Goal: Find specific page/section: Find specific page/section

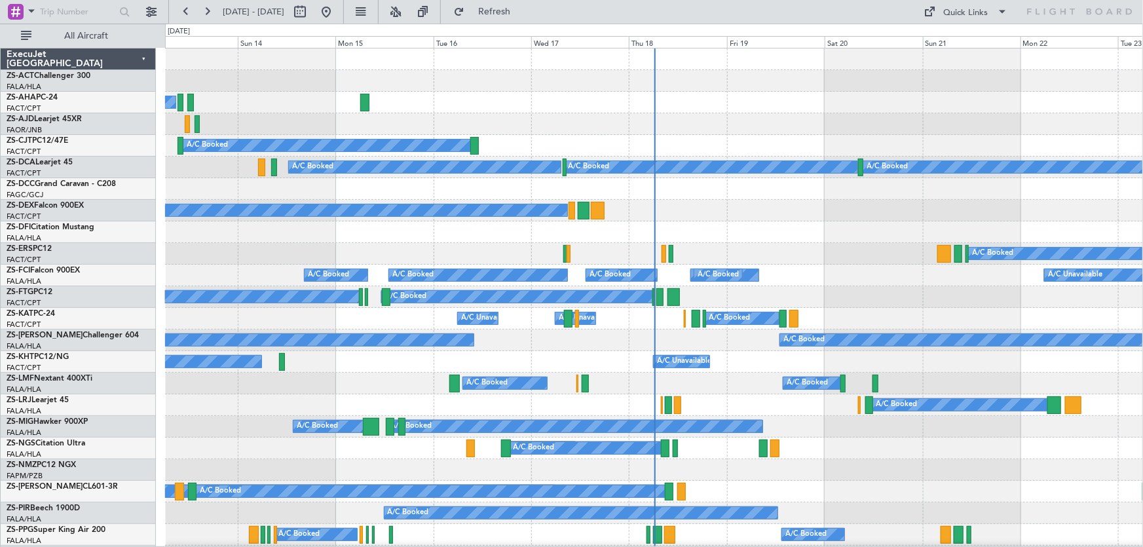
click at [802, 246] on div "A/C Booked A/C Booked A/C Booked A/C Booked A/C Booked A/C Booked" at bounding box center [654, 254] width 978 height 22
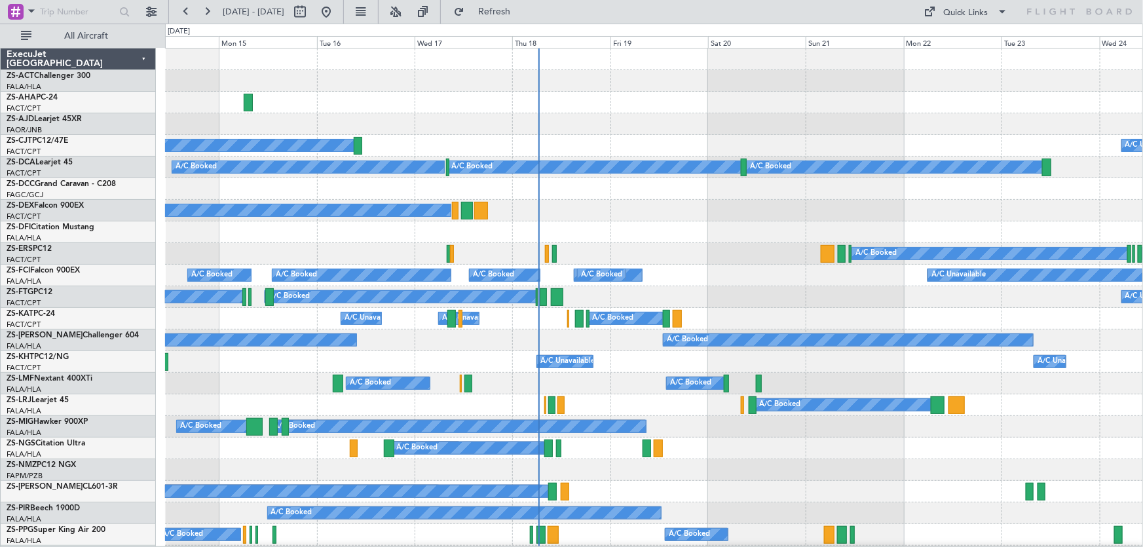
click at [670, 303] on div "A/C Booked A/C Booked A/C Booked A/C Booked A/C Booked A/C Booked A/C Booked A/…" at bounding box center [654, 297] width 978 height 22
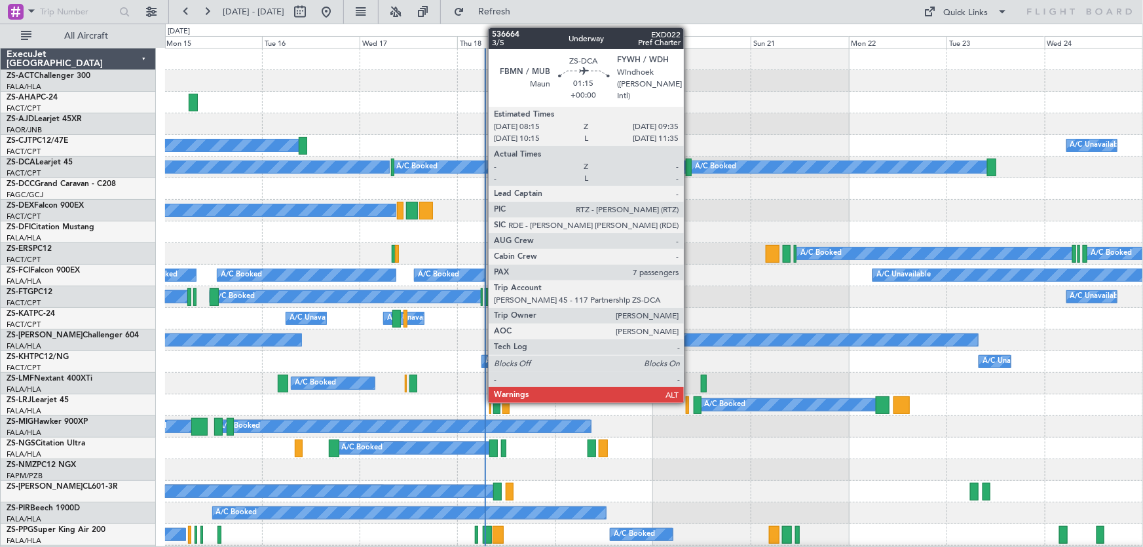
click at [689, 164] on div at bounding box center [689, 167] width 6 height 18
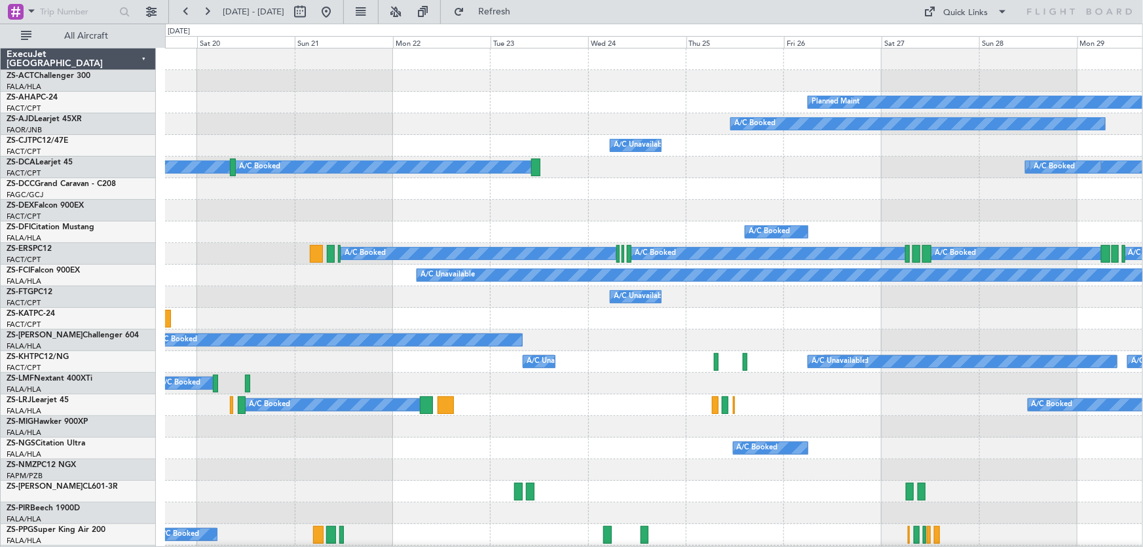
click at [480, 260] on div "A/C Booked A/C Booked A/C Booked A/C Booked" at bounding box center [653, 254] width 977 height 22
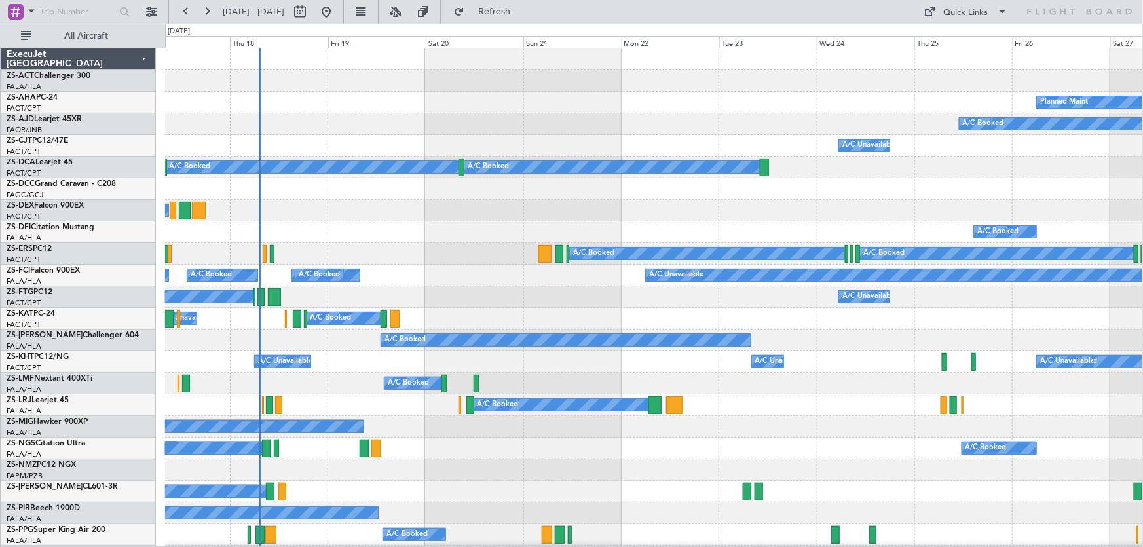
click at [494, 308] on div "A/C Unavailable A/C Booked A/C Booked A/C Unavailable" at bounding box center [653, 319] width 977 height 22
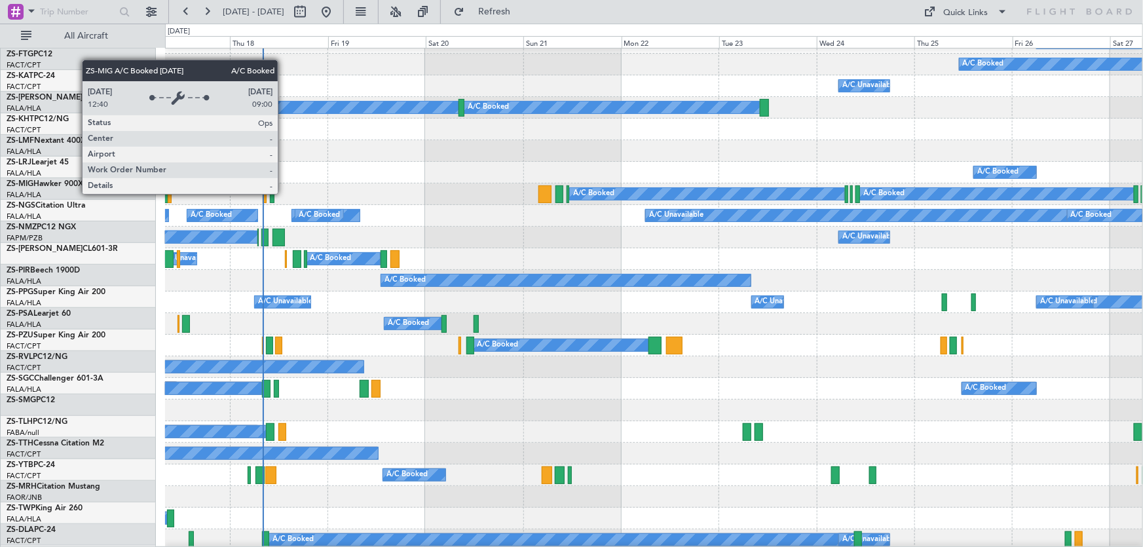
scroll to position [59, 0]
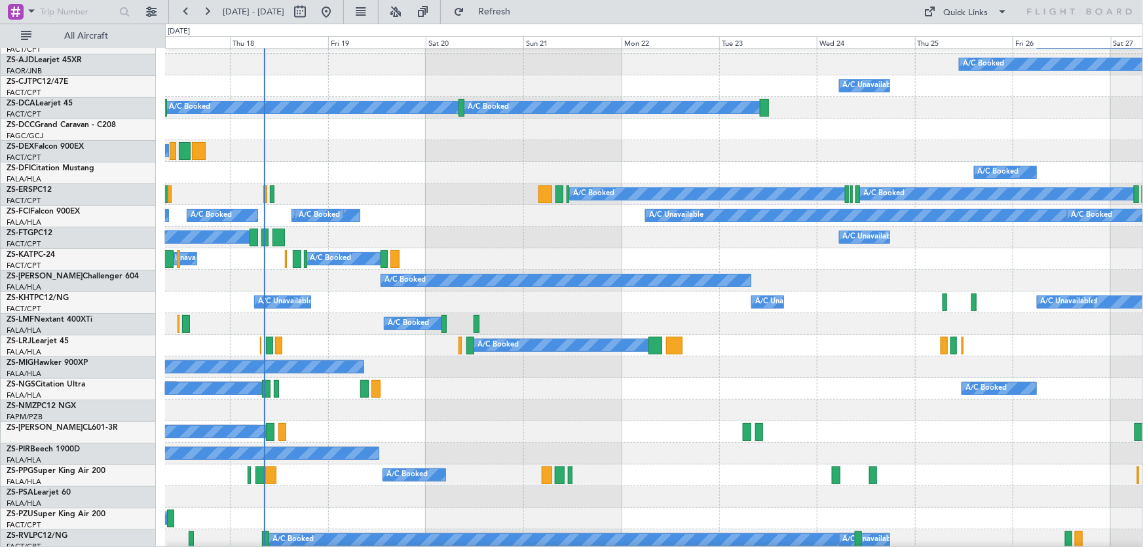
click at [723, 337] on div "A/C Booked A/C Booked" at bounding box center [654, 346] width 978 height 22
click at [890, 405] on div at bounding box center [654, 410] width 978 height 22
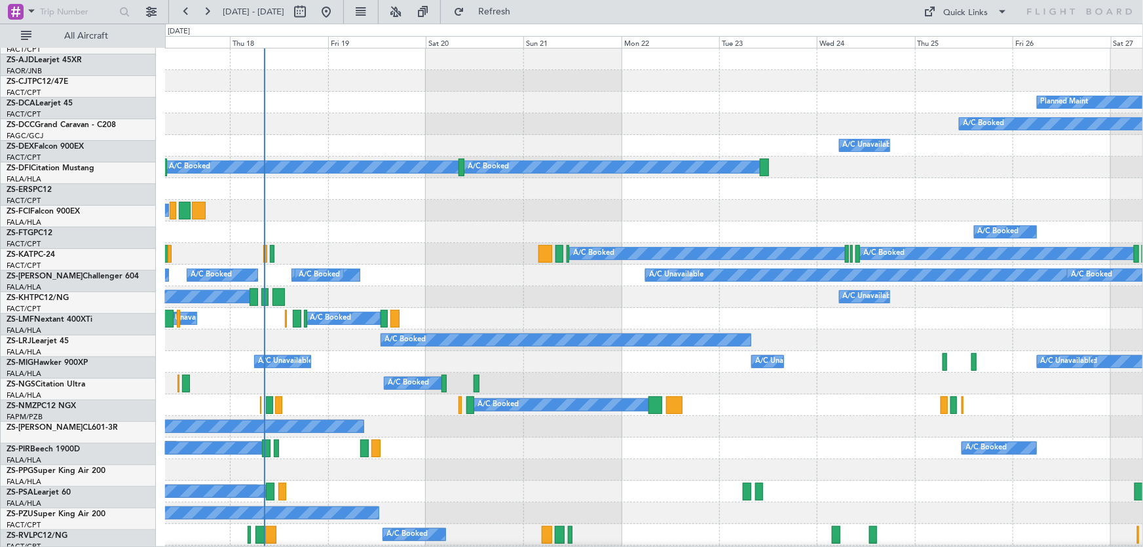
scroll to position [0, 0]
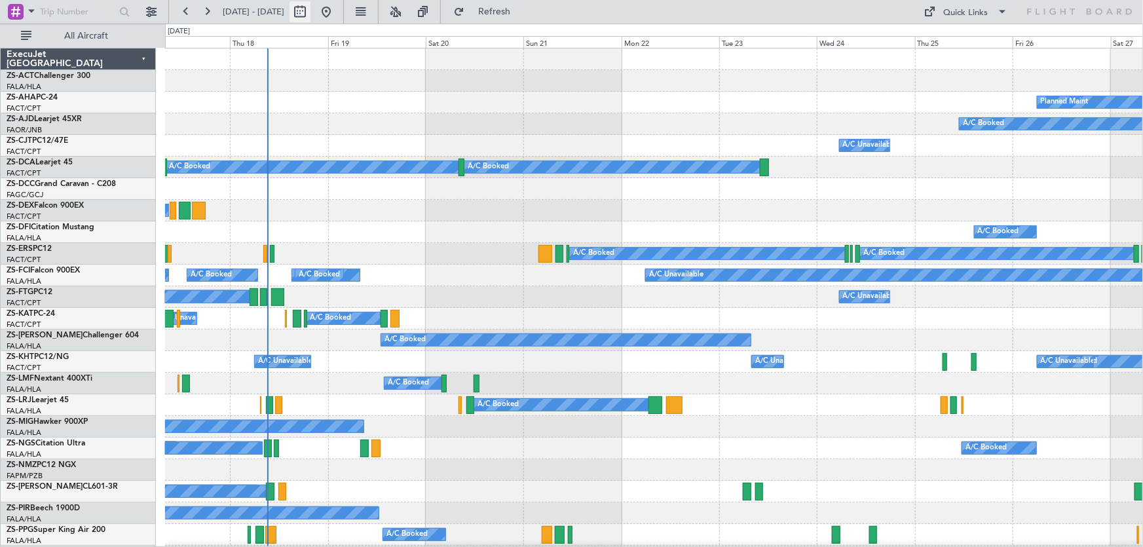
click at [310, 17] on button at bounding box center [299, 11] width 21 height 21
select select "9"
select select "2025"
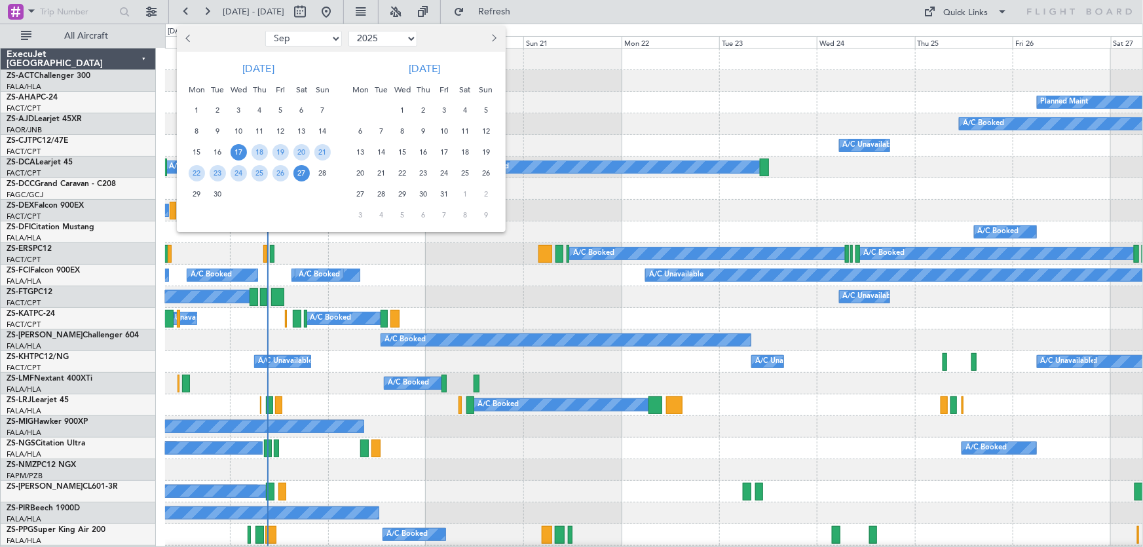
click at [187, 44] on button "Previous month" at bounding box center [189, 38] width 14 height 21
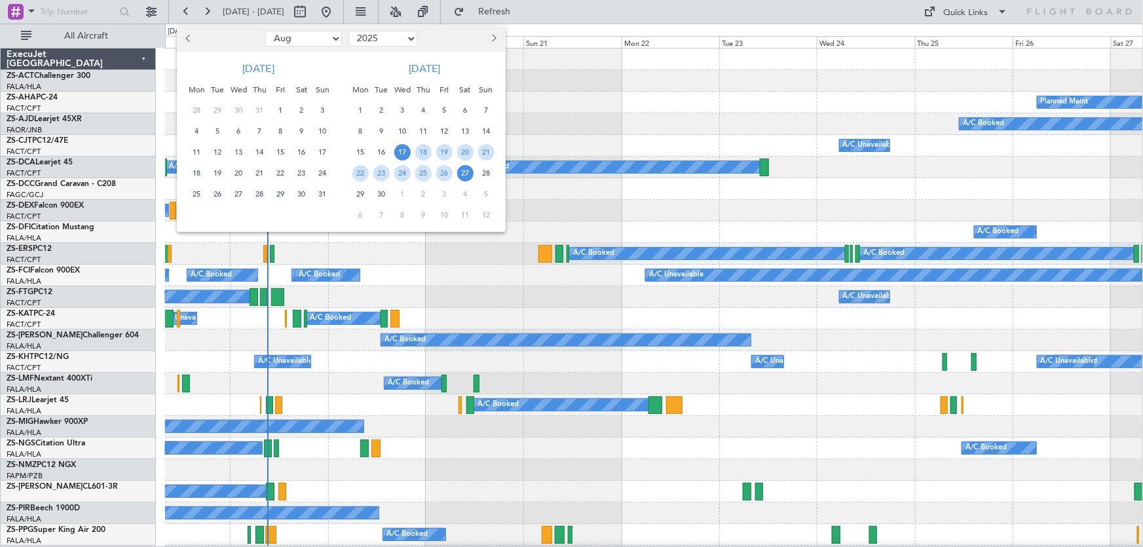
click at [187, 44] on button "Previous month" at bounding box center [189, 38] width 14 height 21
select select "7"
click at [266, 134] on span "10" at bounding box center [259, 131] width 16 height 16
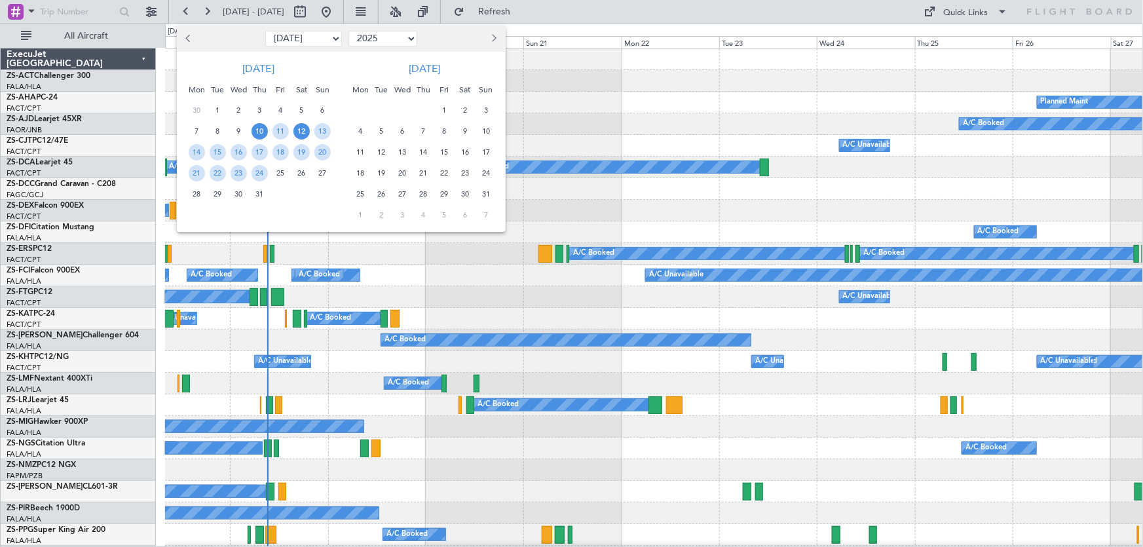
click at [297, 132] on span "12" at bounding box center [301, 131] width 16 height 16
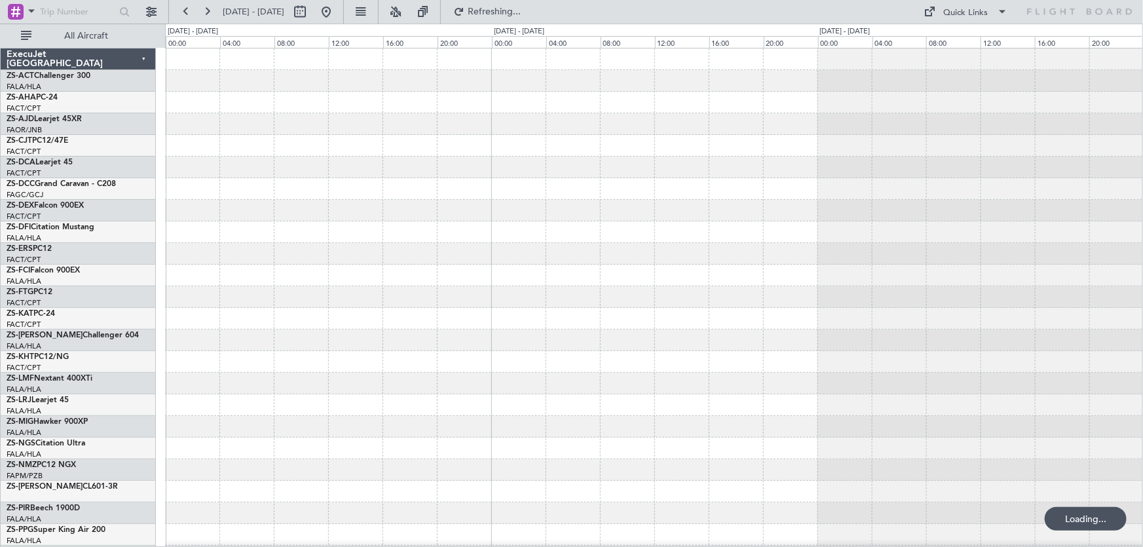
scroll to position [119, 0]
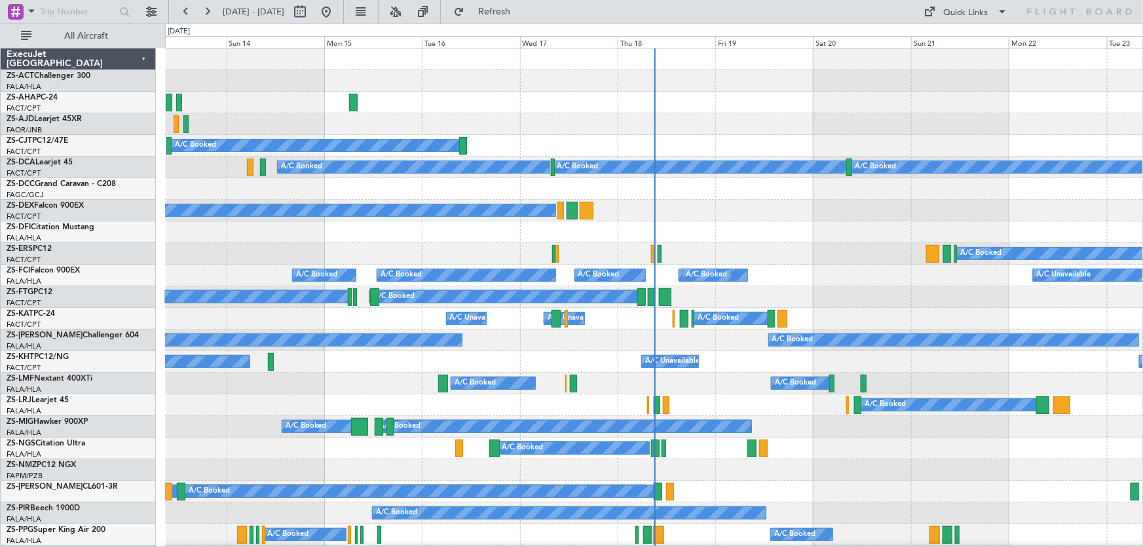
click at [818, 257] on div "A/C Booked A/C Booked A/C Booked A/C Booked A/C Booked A/C Booked" at bounding box center [654, 254] width 978 height 22
click at [846, 238] on div "A/C Booked" at bounding box center [654, 232] width 978 height 22
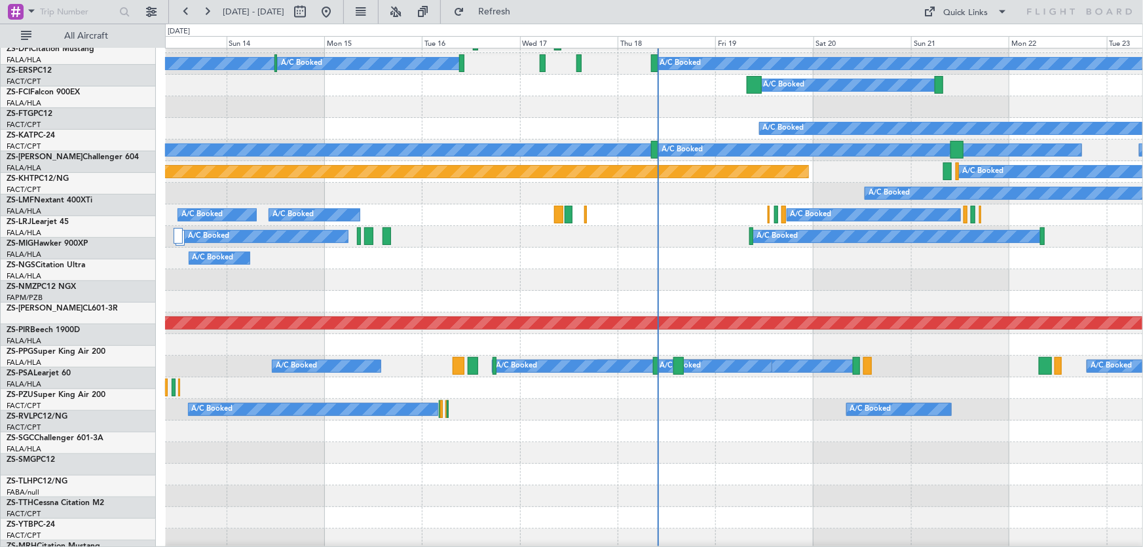
scroll to position [536, 0]
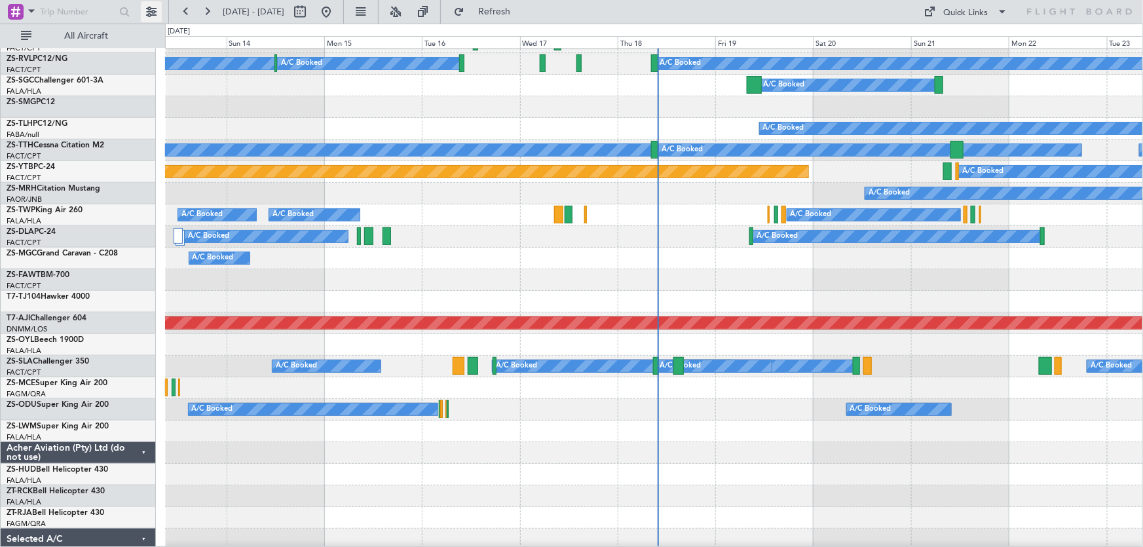
click at [149, 22] on mat-tooltip-component "Settings" at bounding box center [151, 39] width 50 height 35
click at [146, 18] on button at bounding box center [151, 11] width 21 height 21
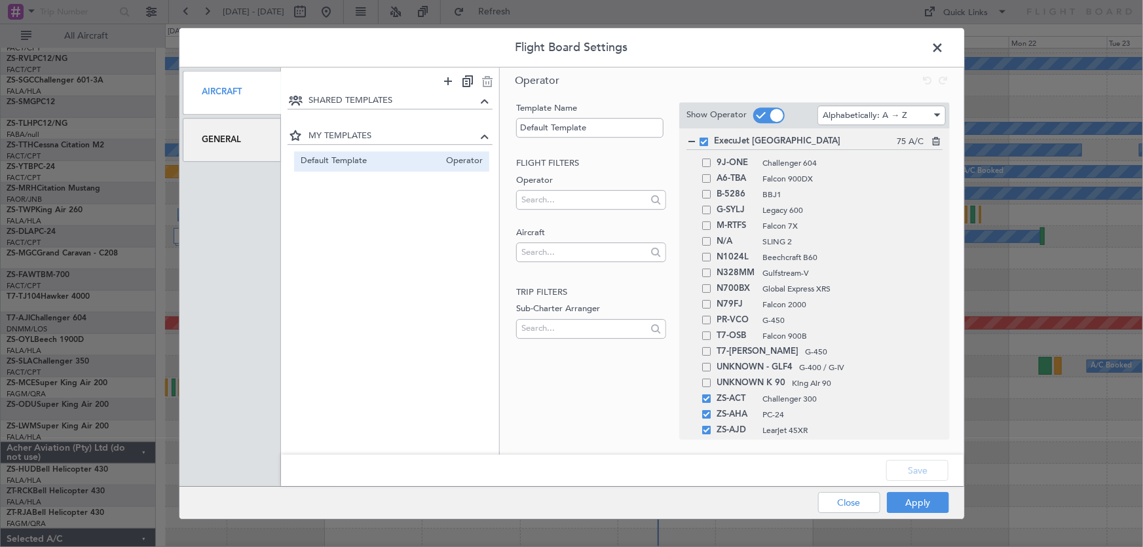
click at [242, 144] on div "General" at bounding box center [232, 140] width 99 height 44
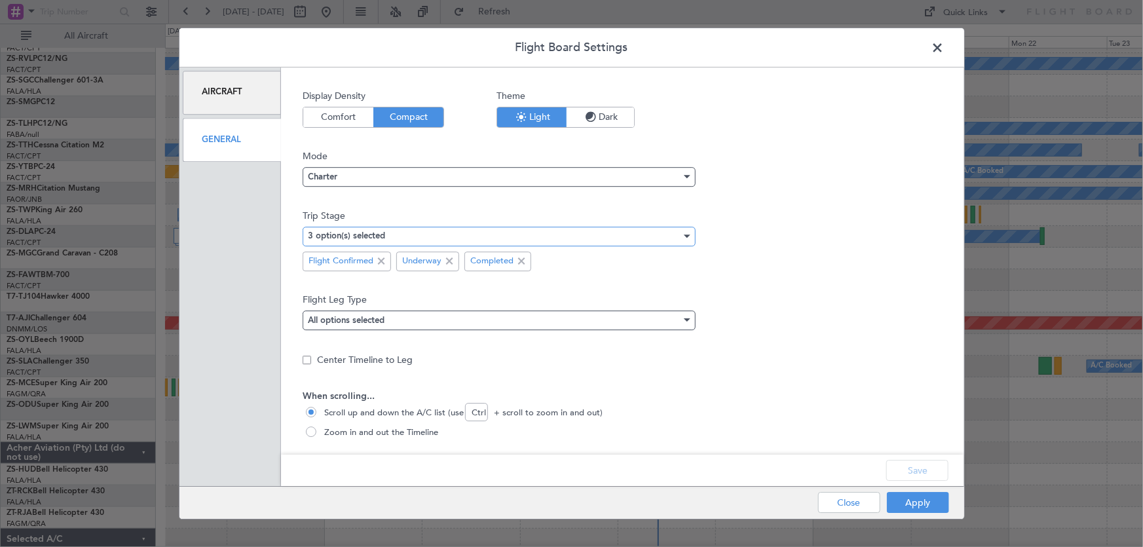
click at [659, 236] on div "3 option(s) selected" at bounding box center [494, 237] width 373 height 20
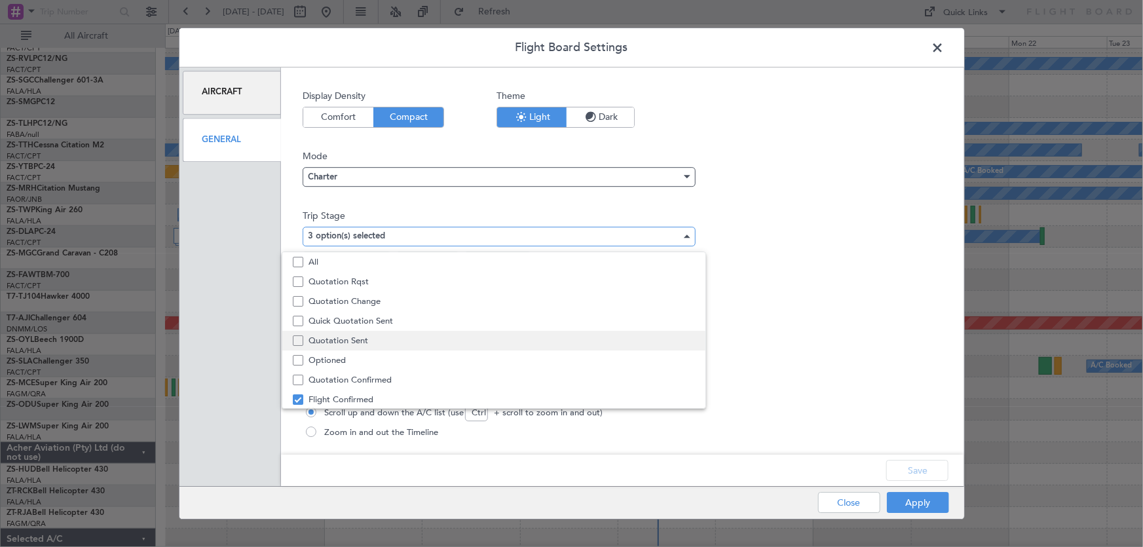
scroll to position [40, 0]
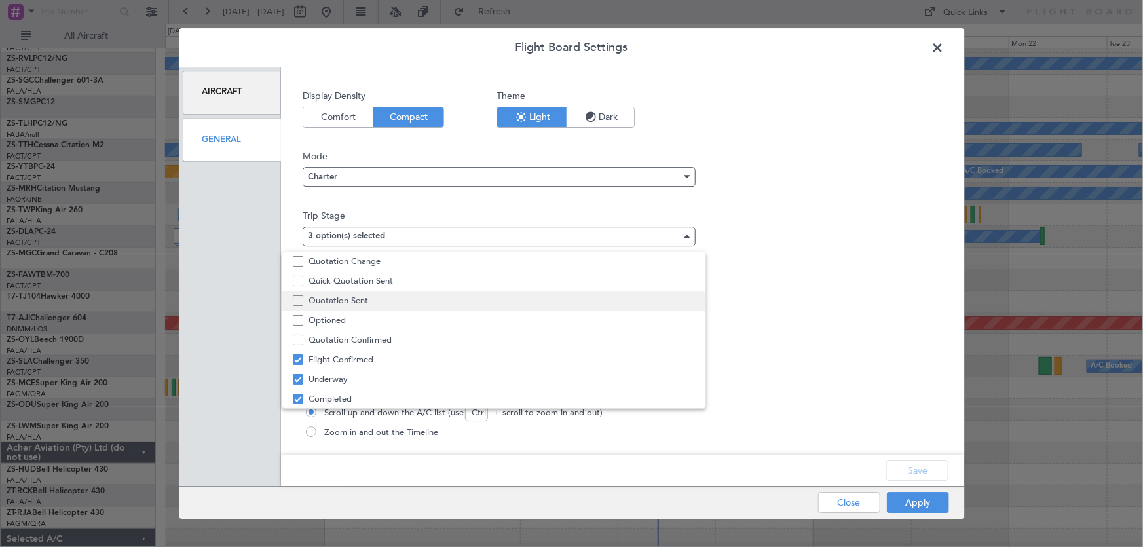
click at [371, 301] on span "Quotation Sent" at bounding box center [501, 301] width 386 height 20
click at [917, 467] on div at bounding box center [571, 273] width 1143 height 547
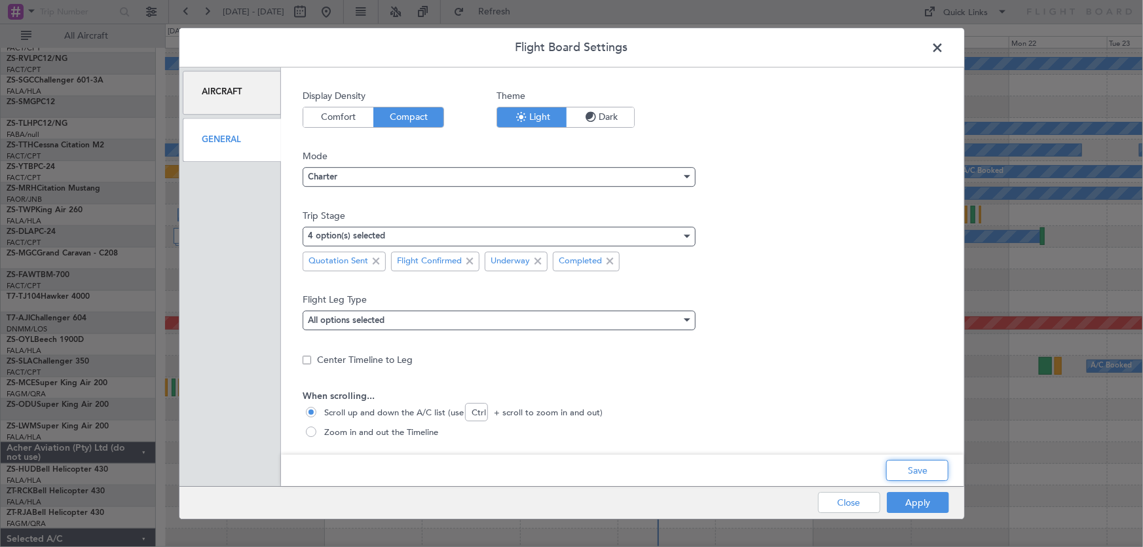
click at [917, 467] on button "Save" at bounding box center [917, 470] width 62 height 21
click at [918, 504] on button "Apply" at bounding box center [918, 502] width 62 height 21
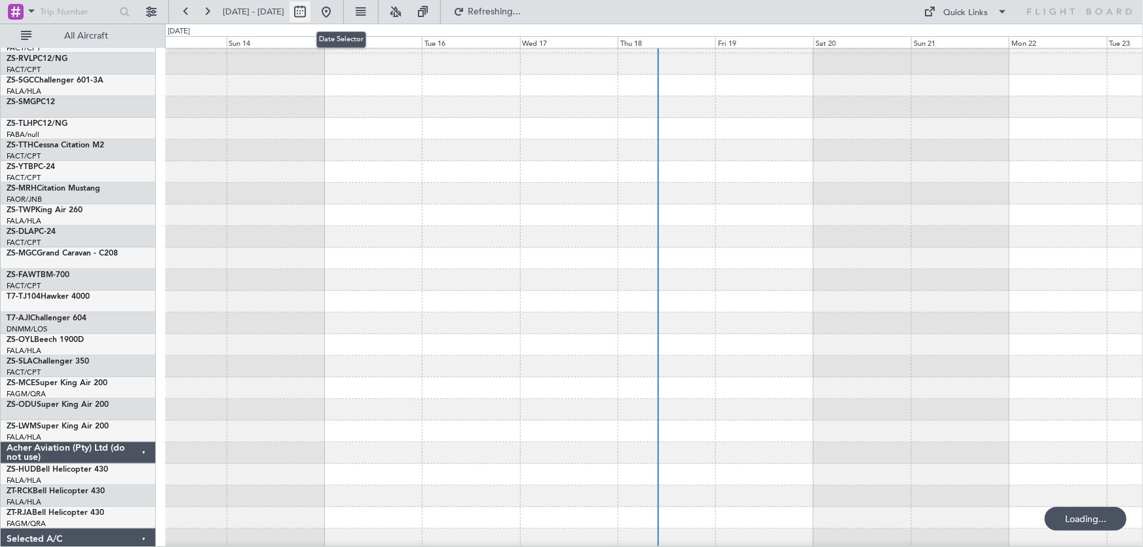
click at [310, 13] on button at bounding box center [299, 11] width 21 height 21
select select "9"
select select "2025"
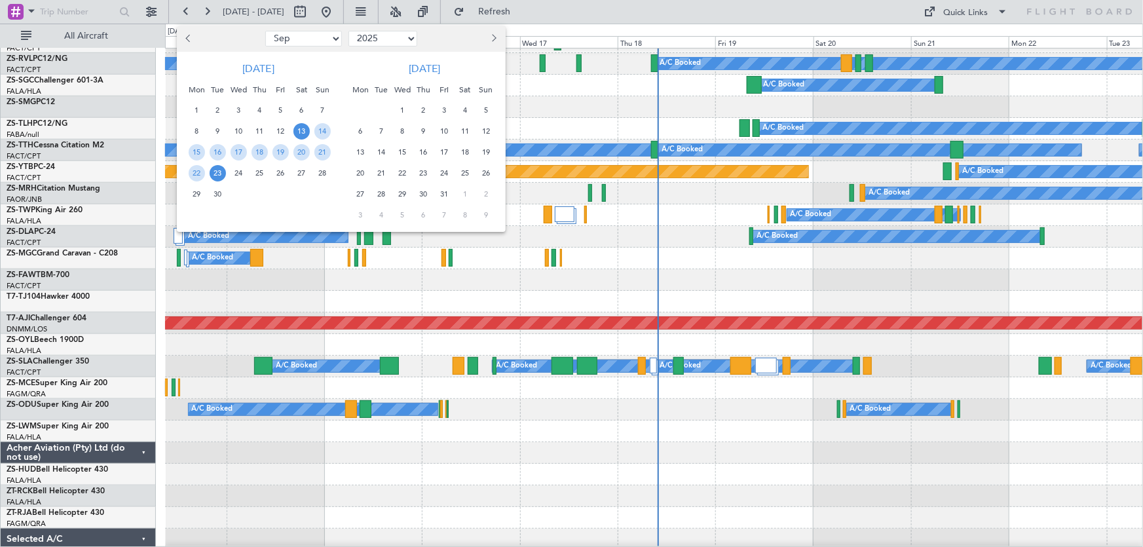
click at [485, 107] on span "5" at bounding box center [486, 110] width 16 height 16
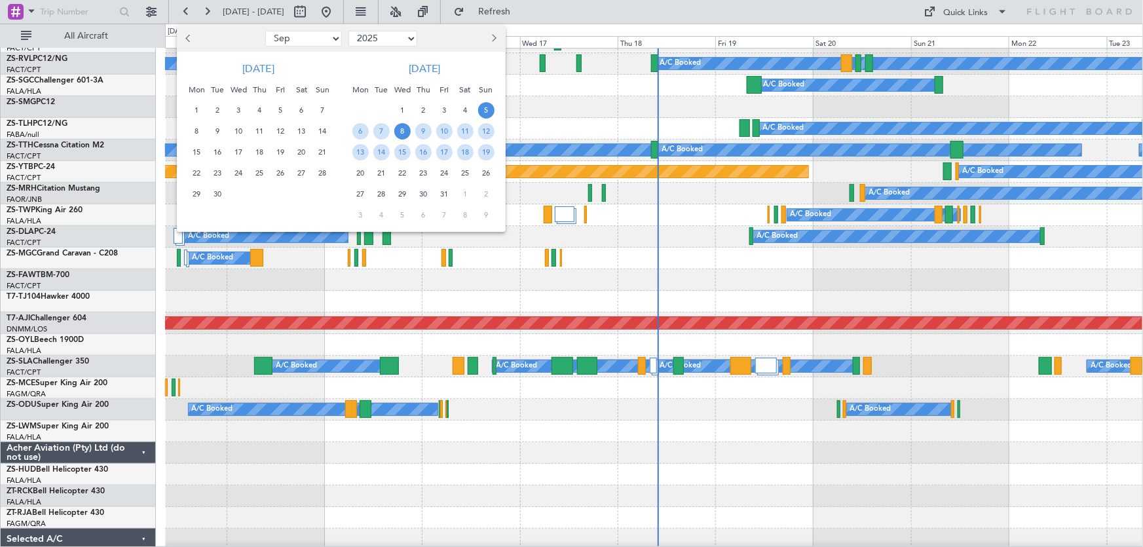
click at [397, 126] on span "8" at bounding box center [402, 131] width 16 height 16
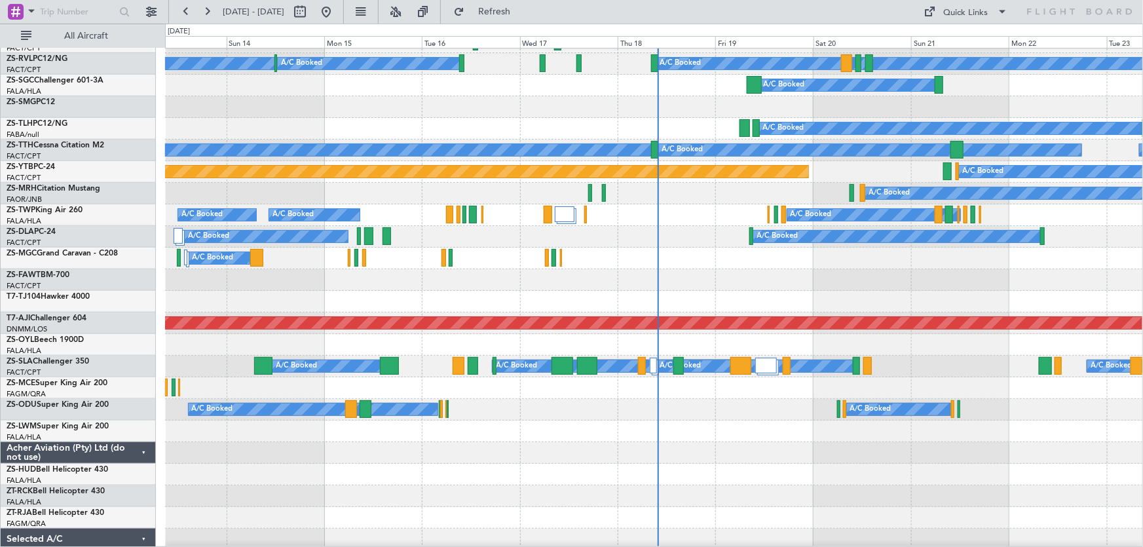
select select "10"
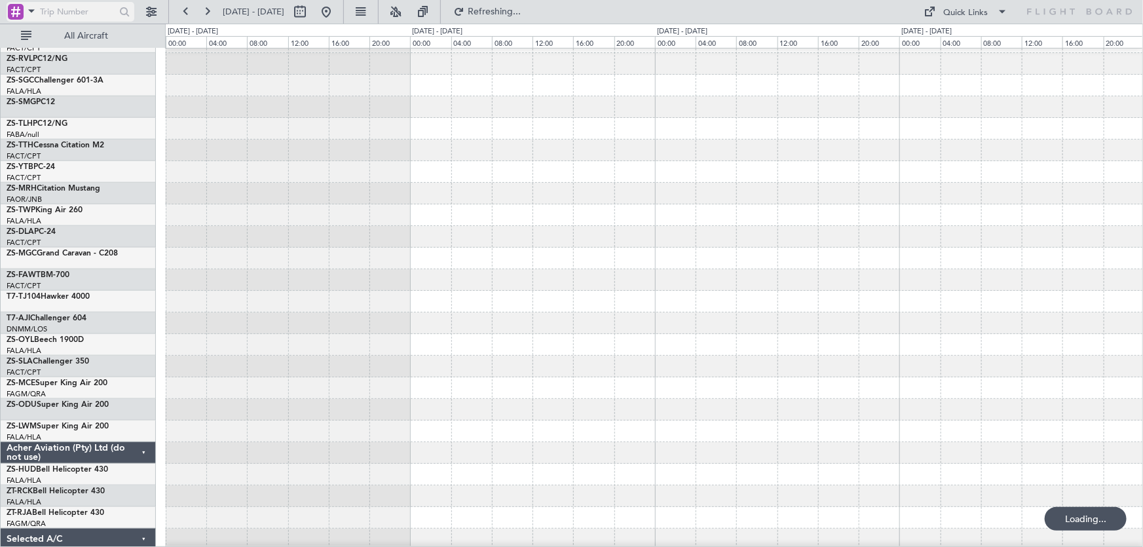
click at [26, 12] on span at bounding box center [32, 11] width 16 height 16
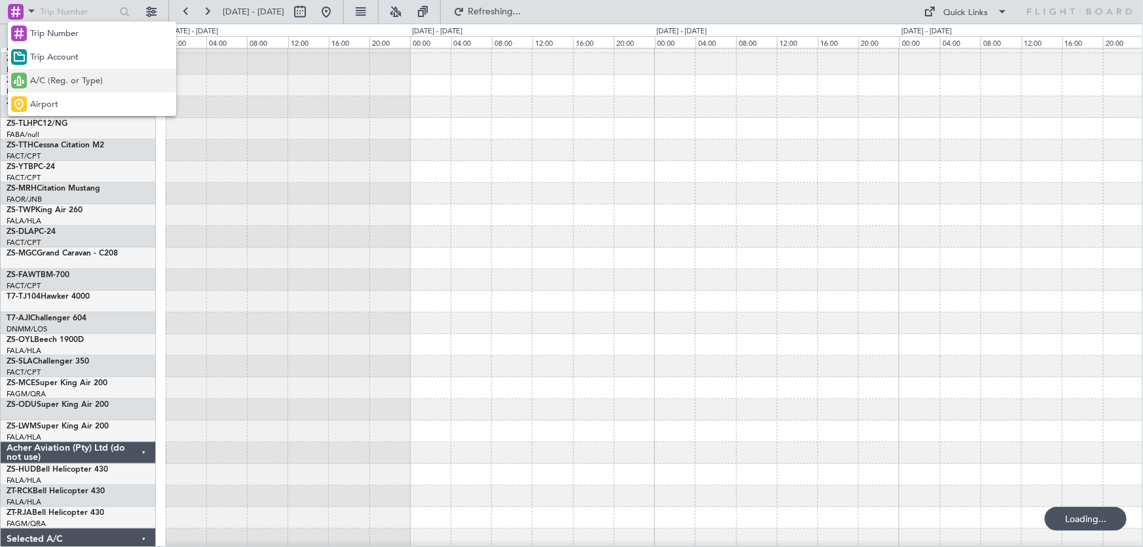
click at [58, 75] on span "A/C (Reg. or Type)" at bounding box center [66, 81] width 73 height 13
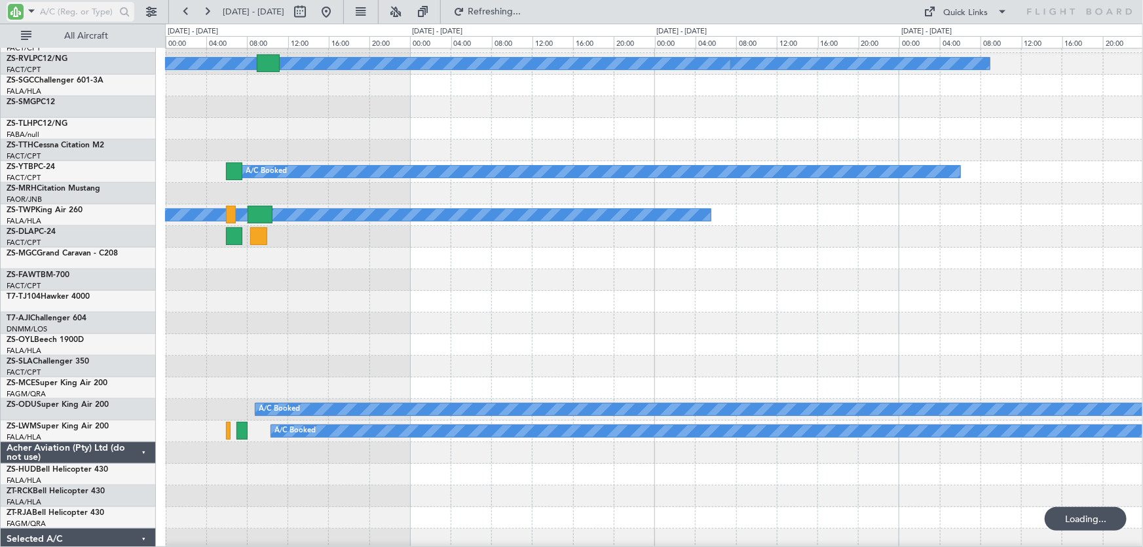
click at [83, 10] on input "text" at bounding box center [77, 12] width 75 height 20
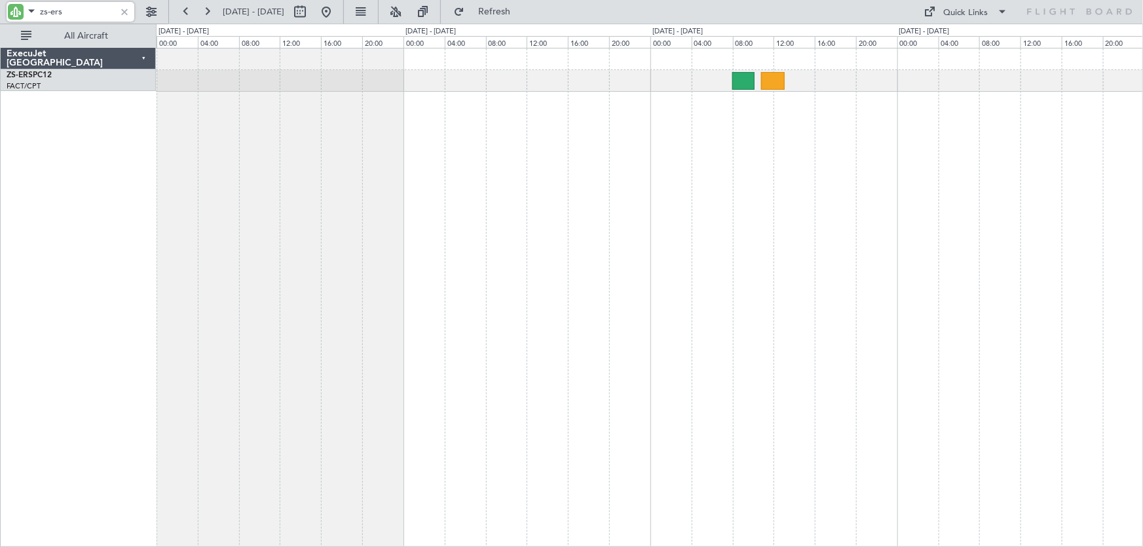
scroll to position [0, 0]
click at [100, 7] on input "zs-ers" at bounding box center [77, 12] width 75 height 20
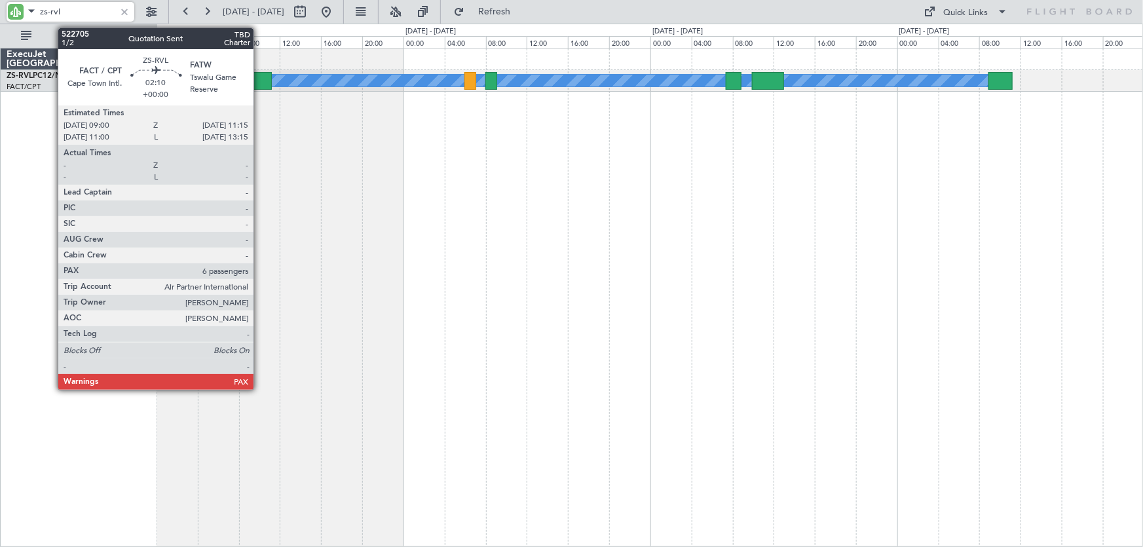
click at [259, 78] on div at bounding box center [260, 81] width 24 height 18
type input "zs-rvl"
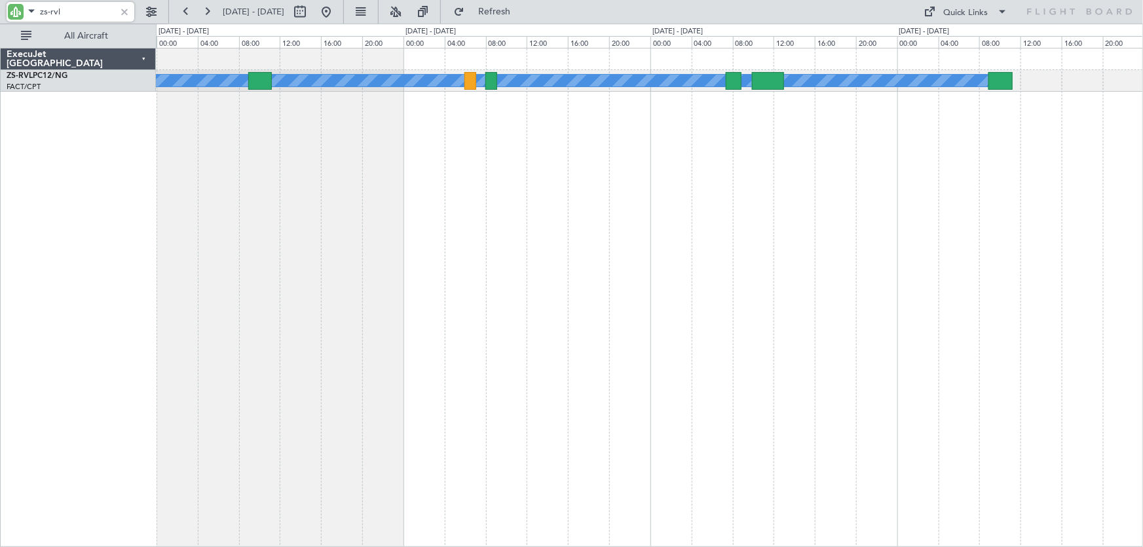
click at [123, 14] on div at bounding box center [124, 12] width 14 height 14
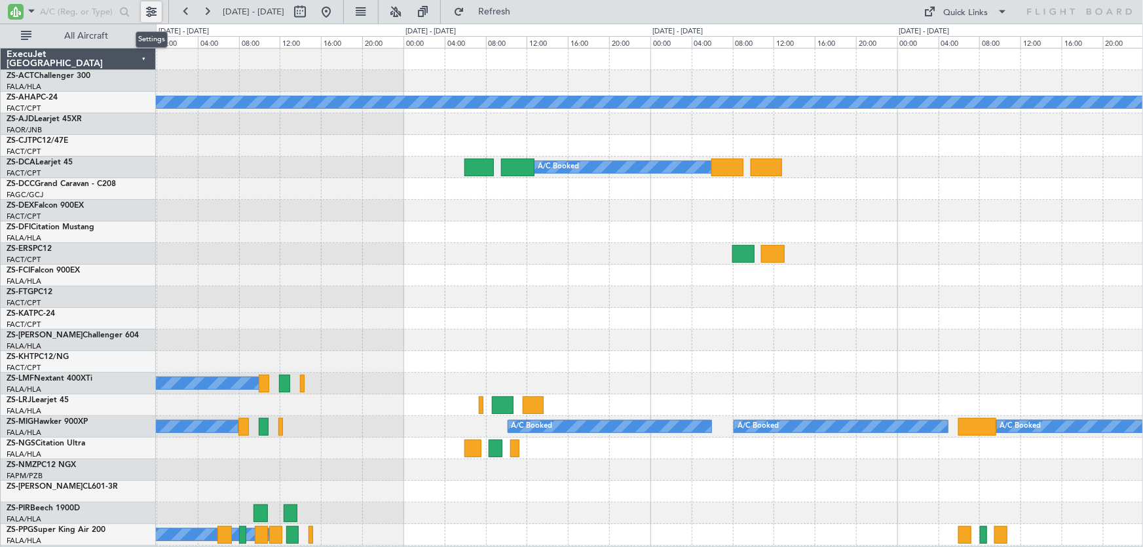
click at [150, 10] on button at bounding box center [151, 11] width 21 height 21
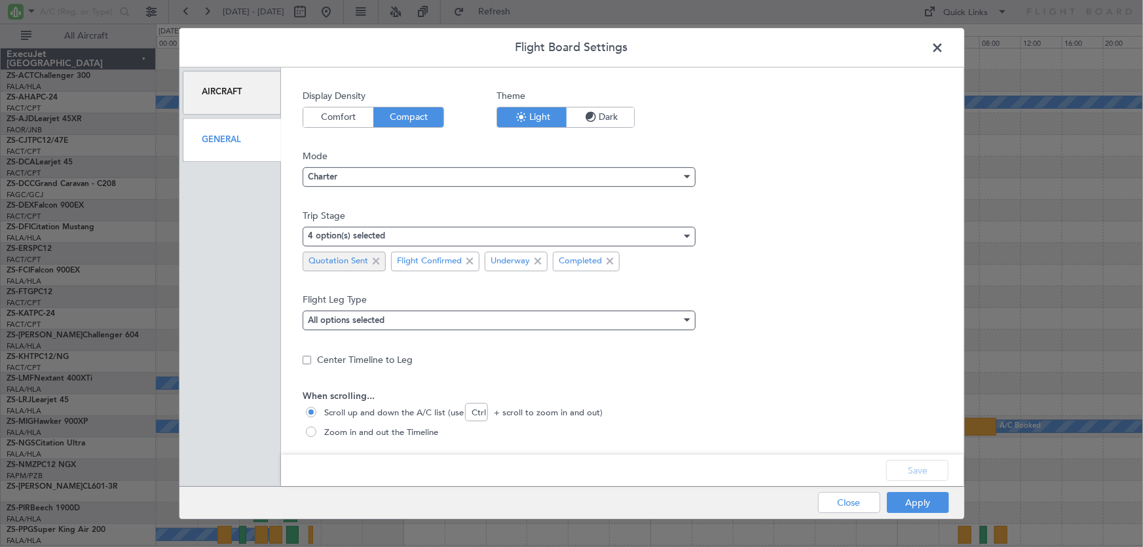
click at [373, 257] on span at bounding box center [376, 261] width 16 height 16
click at [921, 471] on button "Save" at bounding box center [917, 470] width 62 height 21
click at [921, 505] on button "Apply" at bounding box center [918, 502] width 62 height 21
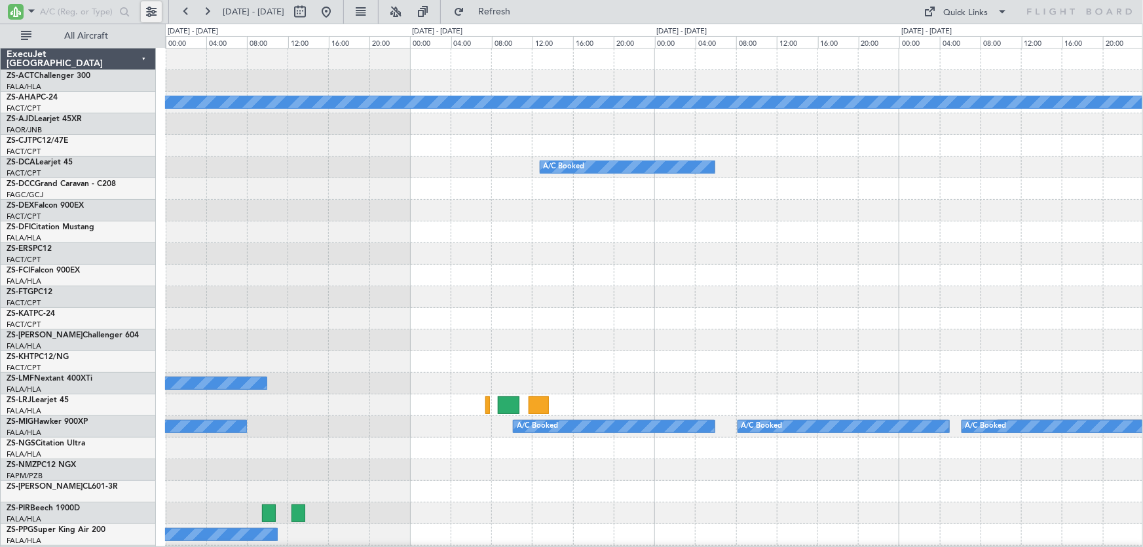
click at [147, 12] on button at bounding box center [151, 11] width 21 height 21
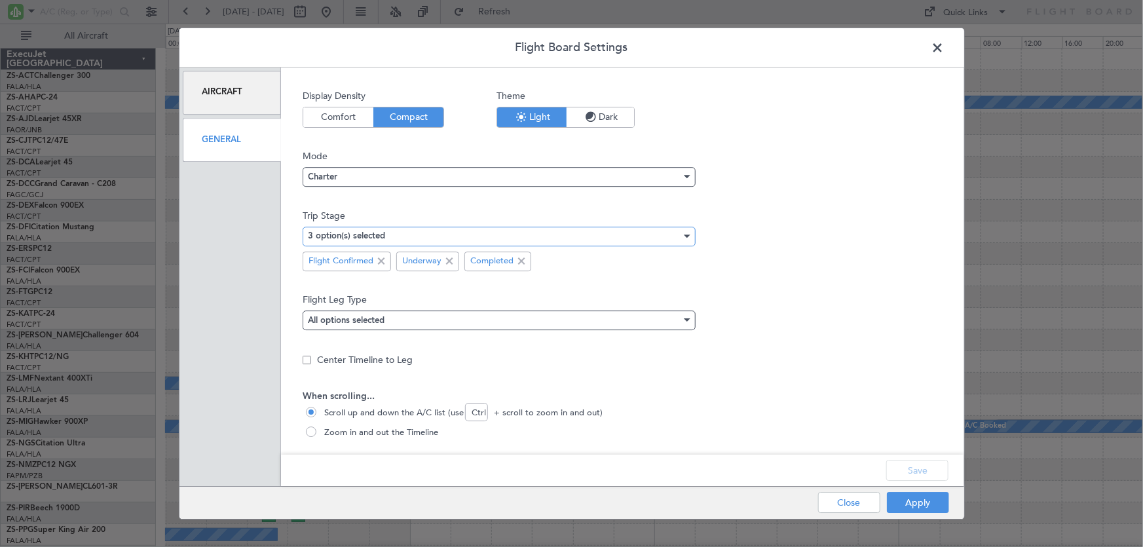
click at [407, 236] on div "3 option(s) selected" at bounding box center [494, 237] width 373 height 20
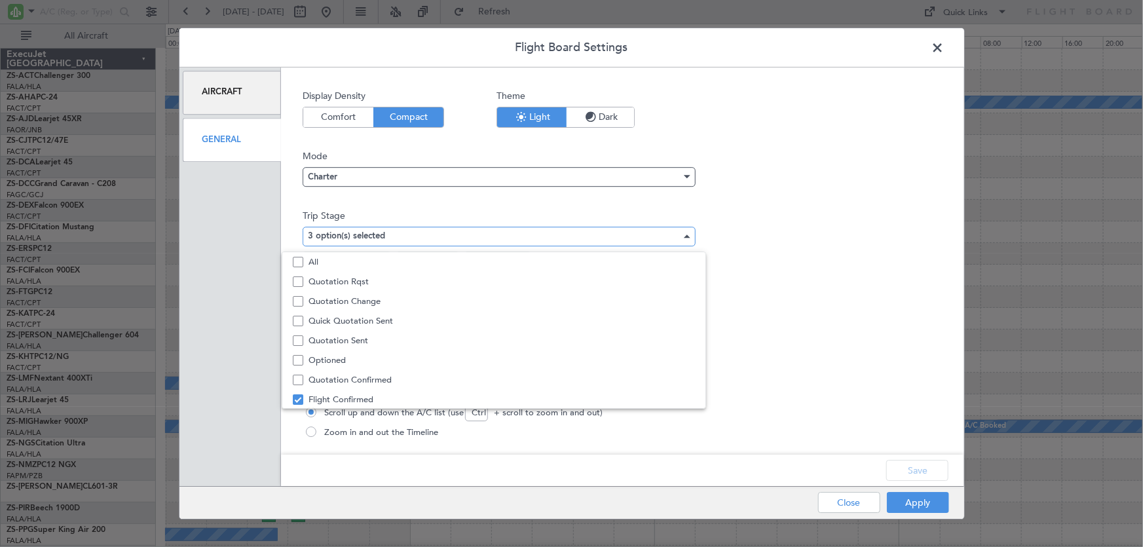
scroll to position [40, 0]
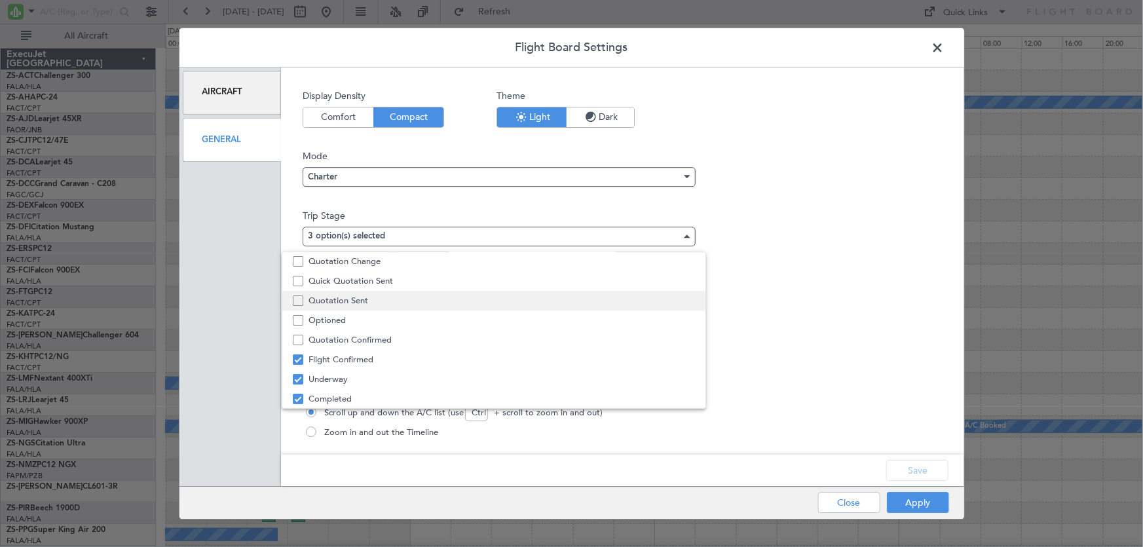
click at [369, 301] on span "Quotation Sent" at bounding box center [501, 301] width 386 height 20
click at [896, 468] on div at bounding box center [571, 273] width 1143 height 547
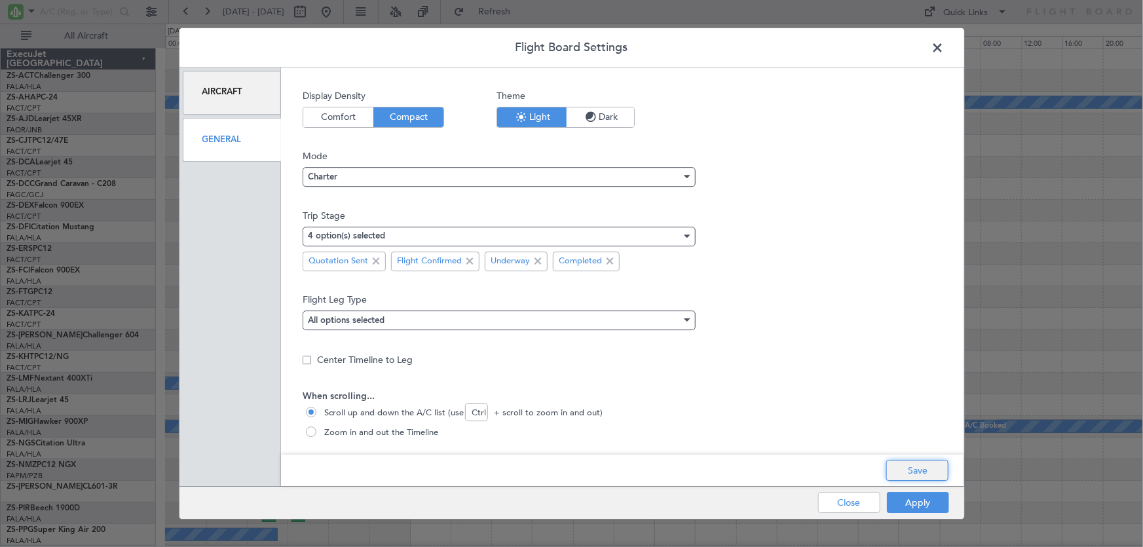
click at [896, 470] on button "Save" at bounding box center [917, 470] width 62 height 21
click at [906, 505] on button "Apply" at bounding box center [918, 502] width 62 height 21
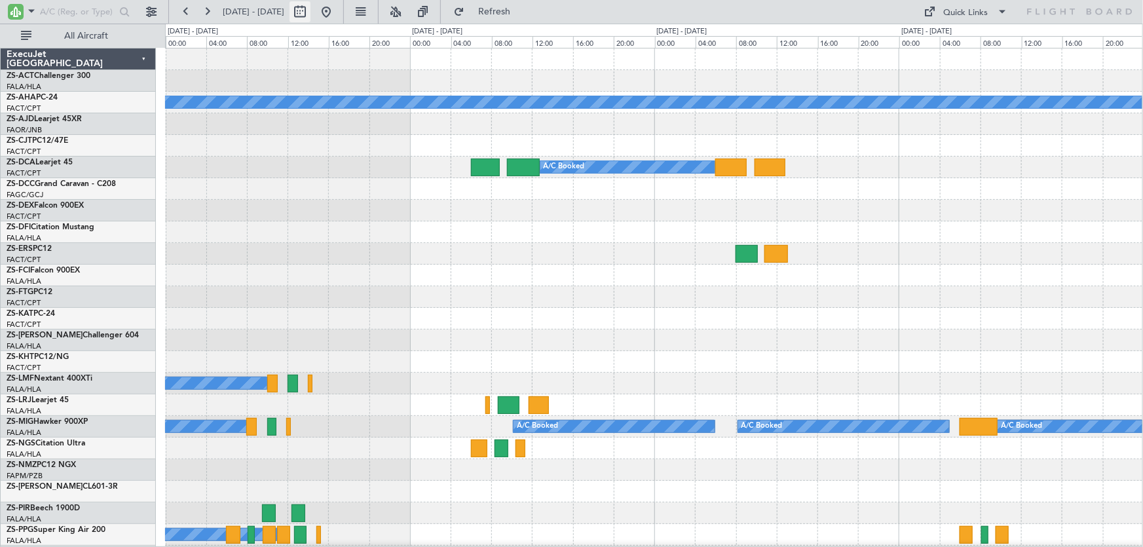
click at [310, 13] on button at bounding box center [299, 11] width 21 height 21
select select "10"
select select "2025"
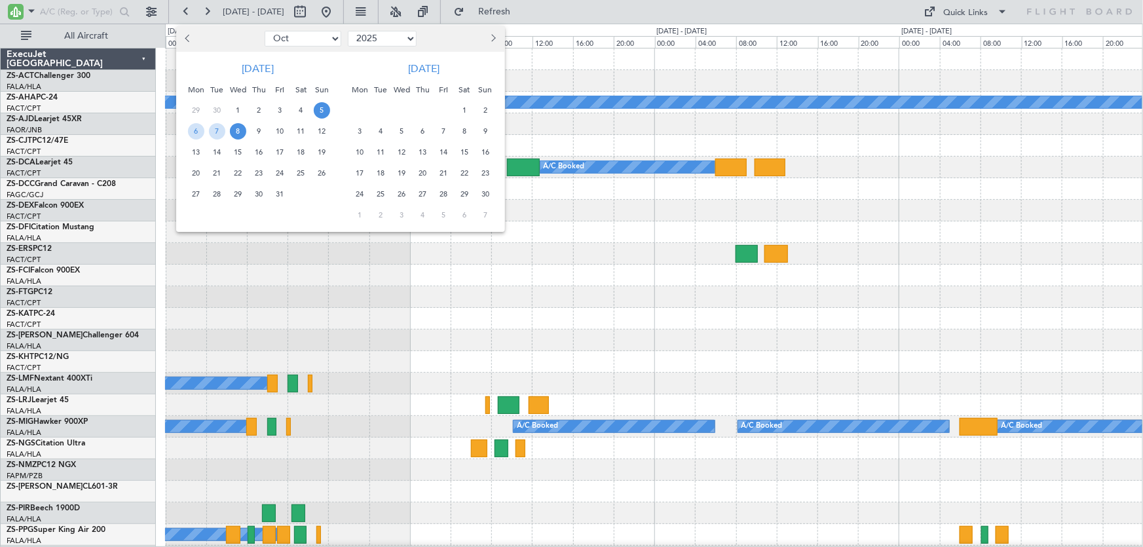
click at [441, 191] on span "28" at bounding box center [443, 194] width 16 height 16
click at [488, 194] on span "30" at bounding box center [485, 194] width 16 height 16
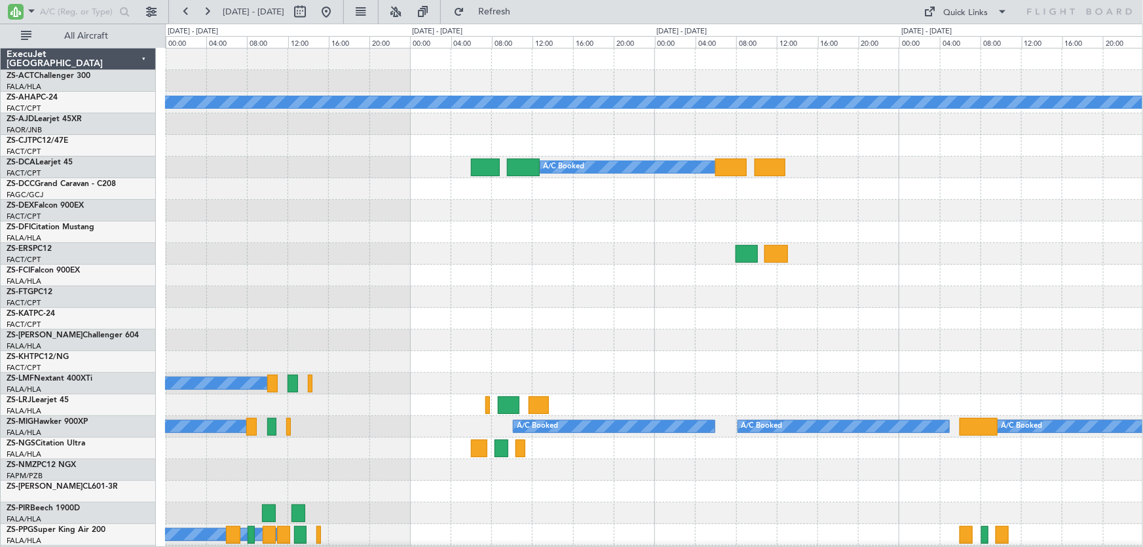
select select "11"
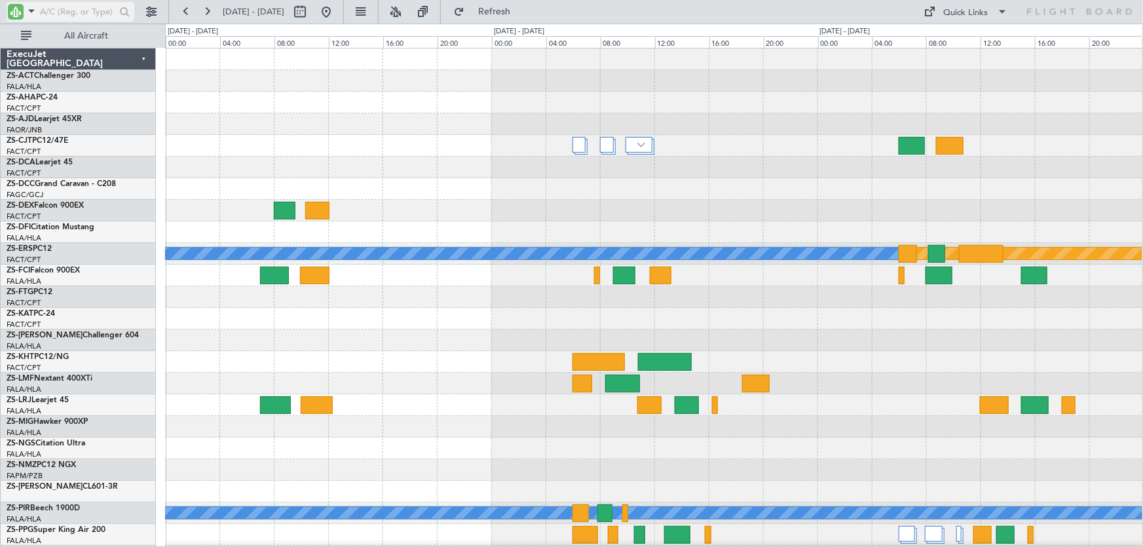
click at [66, 5] on input "text" at bounding box center [77, 12] width 75 height 20
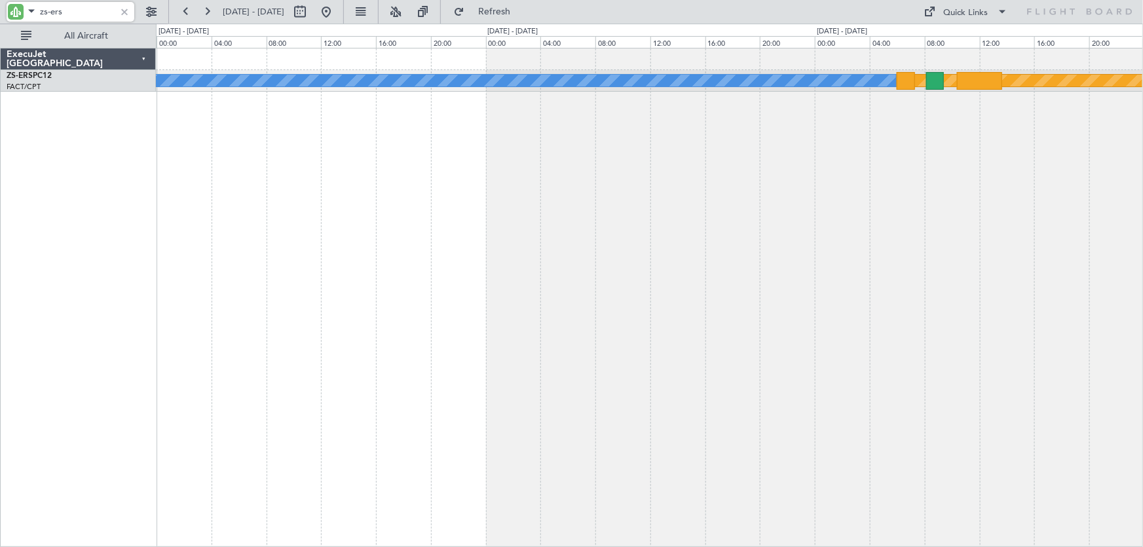
click at [69, 11] on input "zs-ers" at bounding box center [77, 12] width 75 height 20
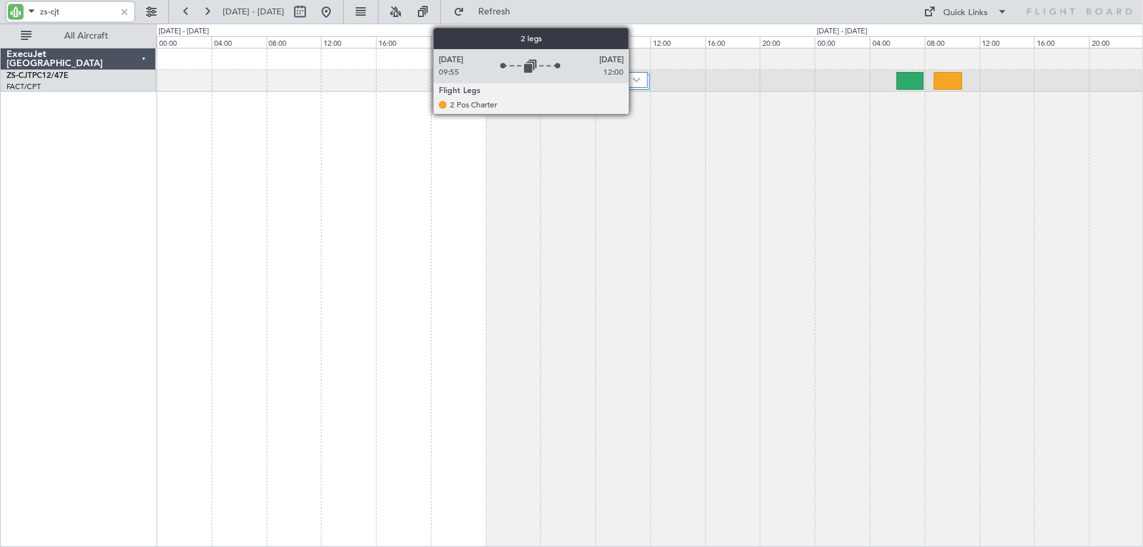
click at [634, 85] on div at bounding box center [634, 80] width 27 height 16
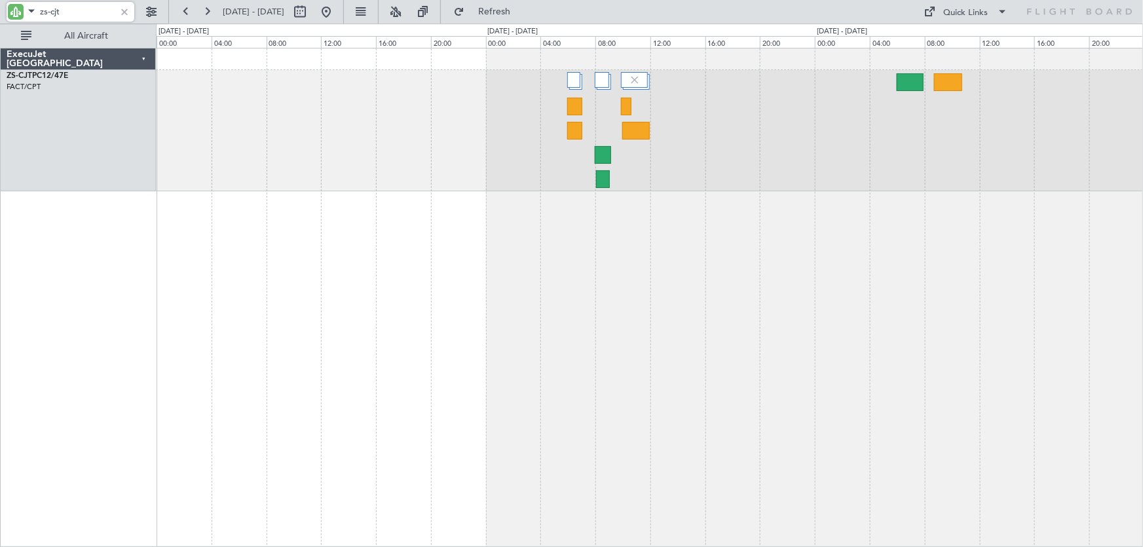
type input "zs-cjt"
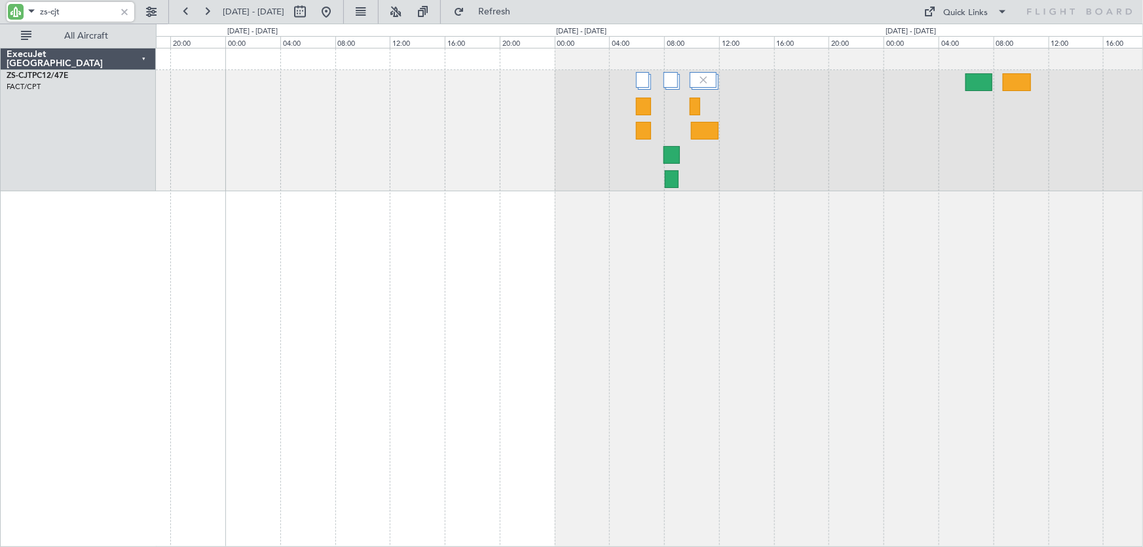
click at [385, 107] on div at bounding box center [649, 130] width 987 height 121
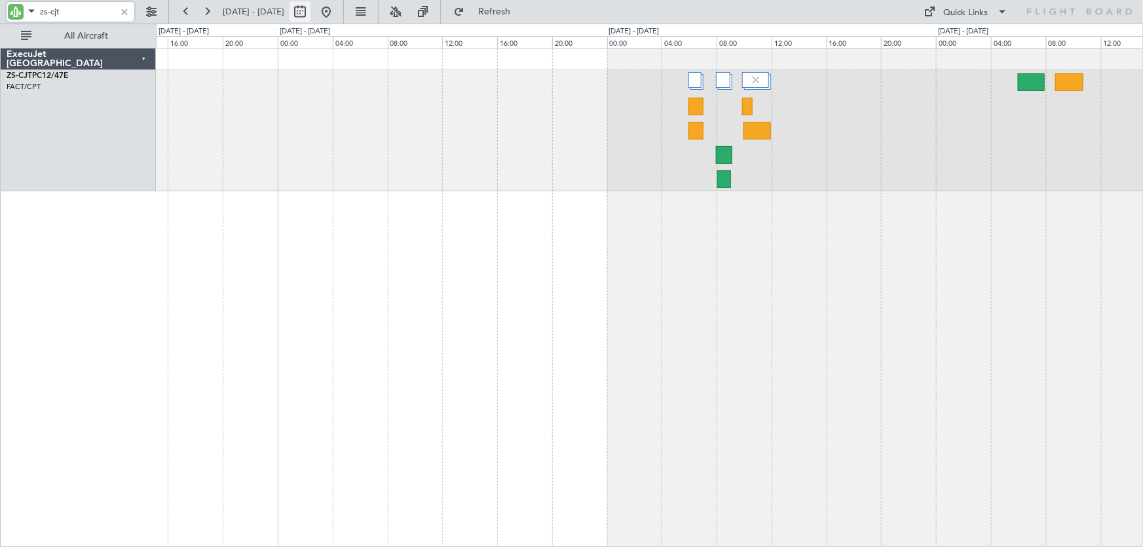
click at [310, 17] on button at bounding box center [299, 11] width 21 height 21
select select "11"
select select "2025"
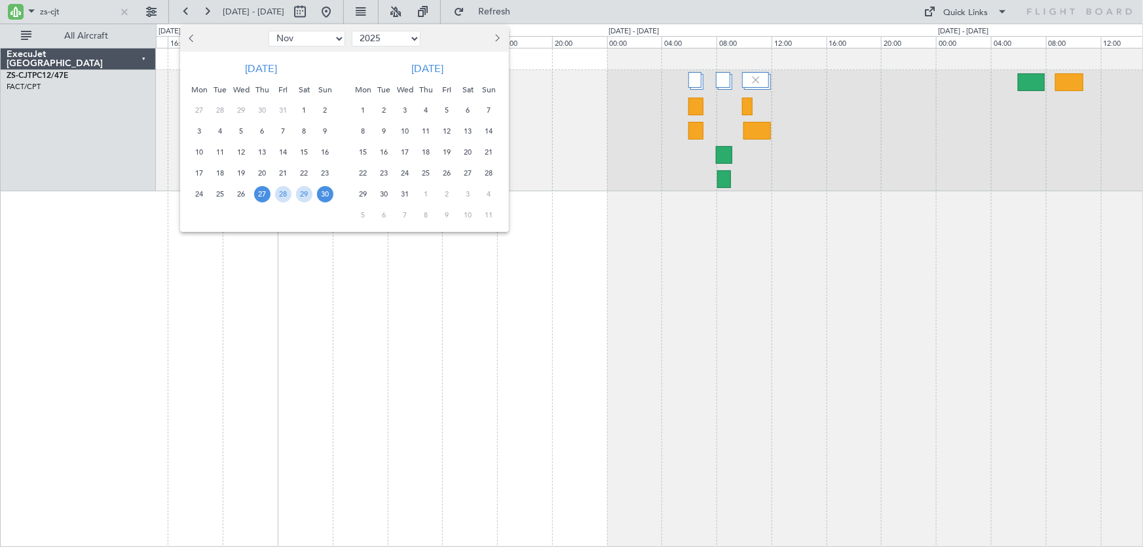
click at [189, 36] on button "Previous month" at bounding box center [192, 38] width 14 height 21
select select "10"
click at [234, 193] on span "29" at bounding box center [241, 194] width 16 height 16
click at [259, 193] on span "30" at bounding box center [262, 194] width 16 height 16
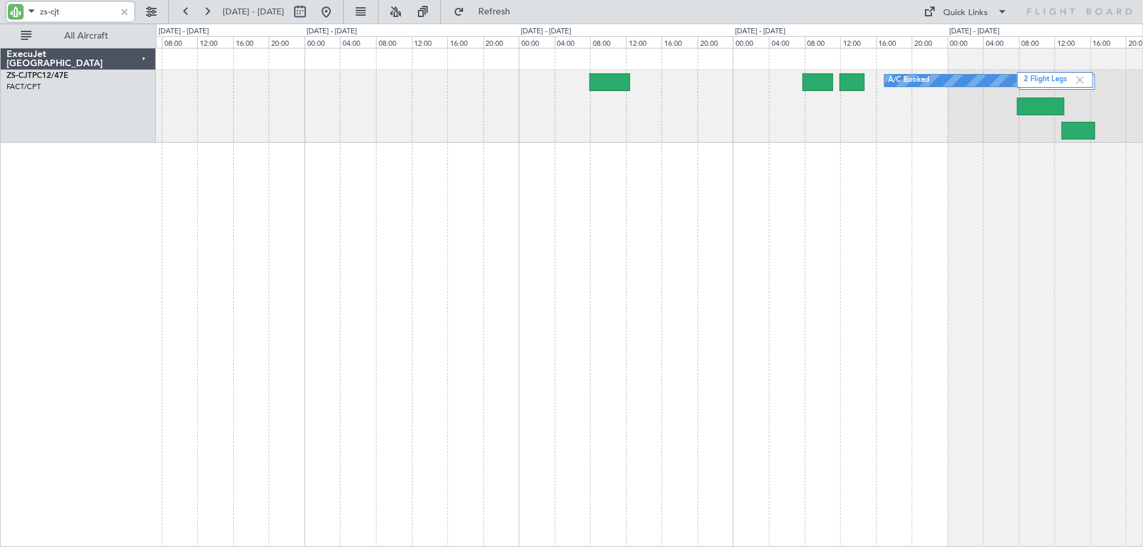
click at [73, 8] on input "zs-cjt" at bounding box center [77, 12] width 75 height 20
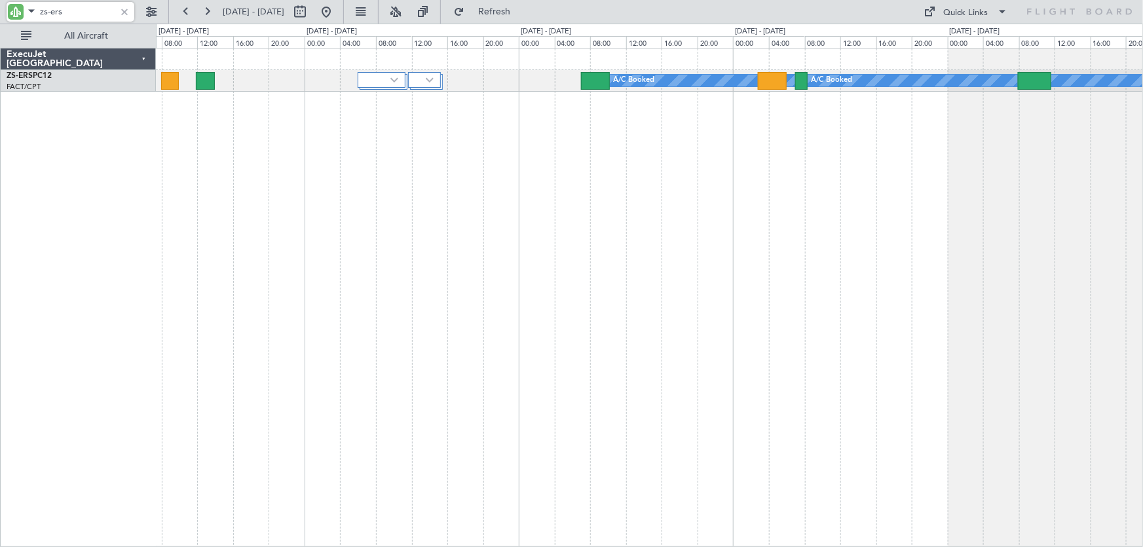
click at [383, 75] on div at bounding box center [382, 80] width 48 height 16
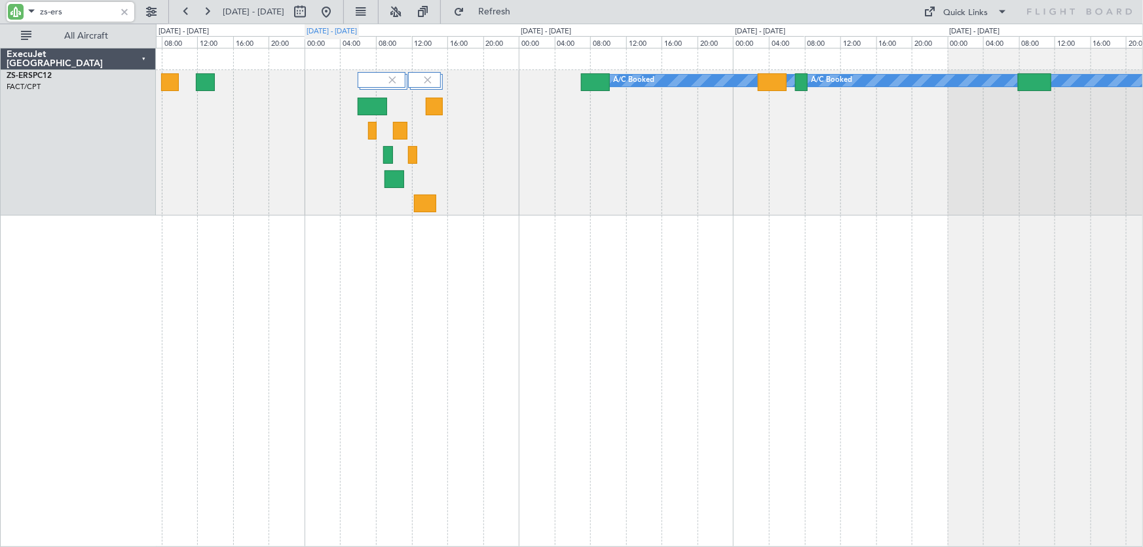
type input "zs-ers"
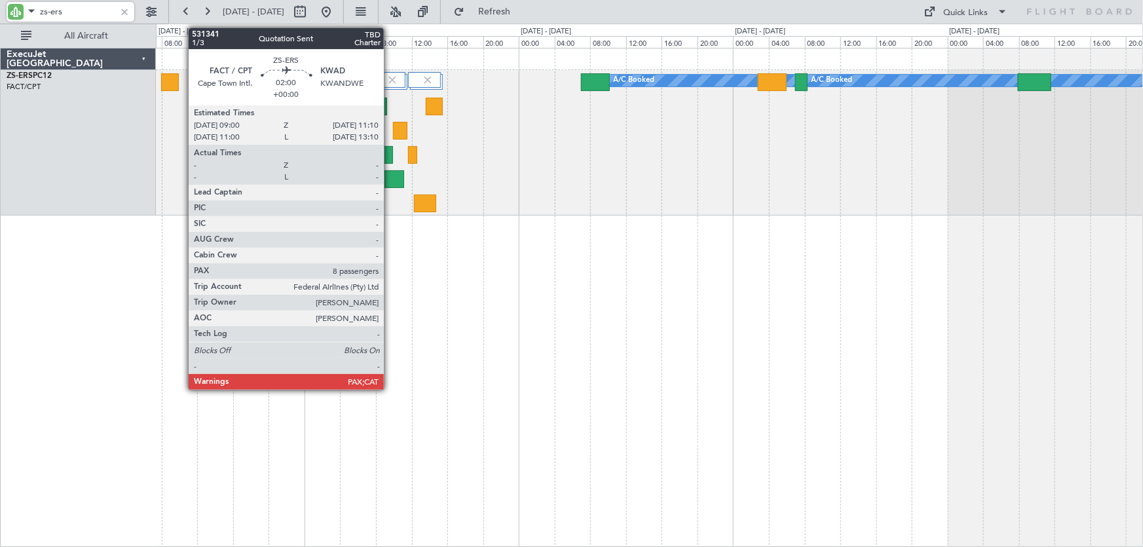
click at [390, 183] on div at bounding box center [394, 179] width 20 height 18
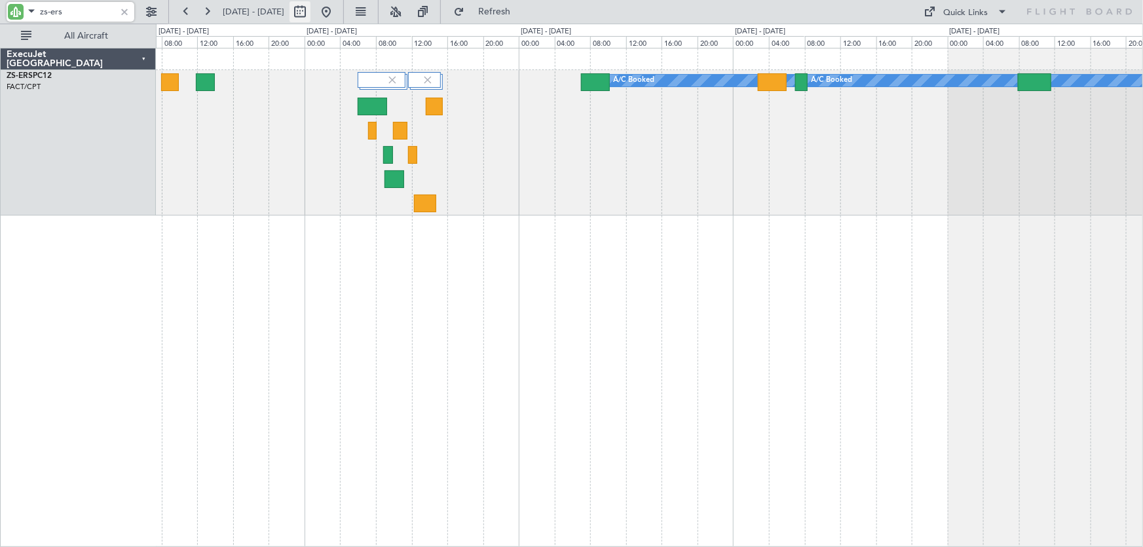
click at [310, 10] on button at bounding box center [299, 11] width 21 height 21
select select "10"
select select "2025"
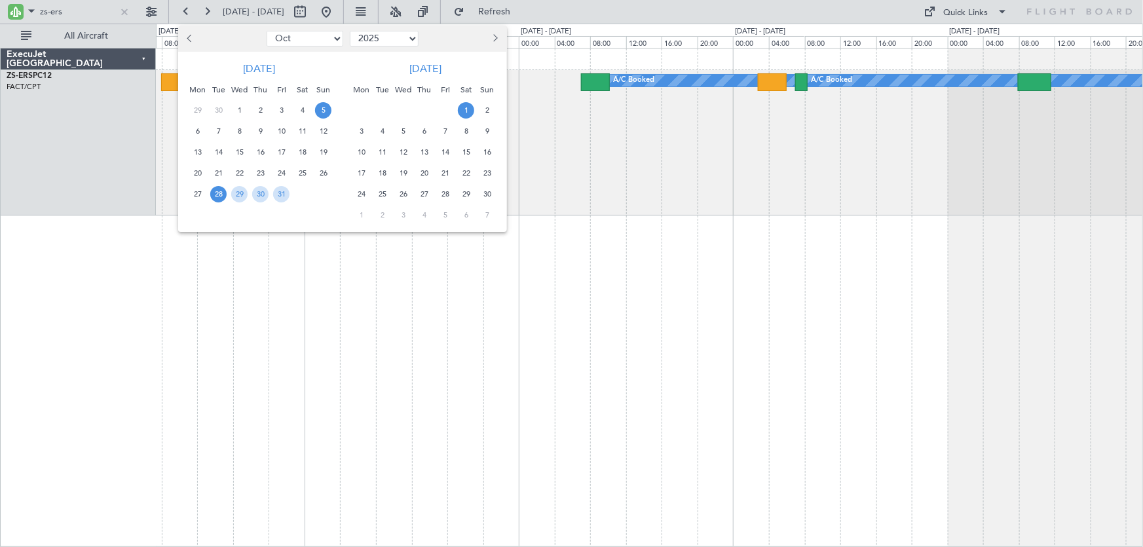
click at [325, 113] on span "5" at bounding box center [323, 110] width 16 height 16
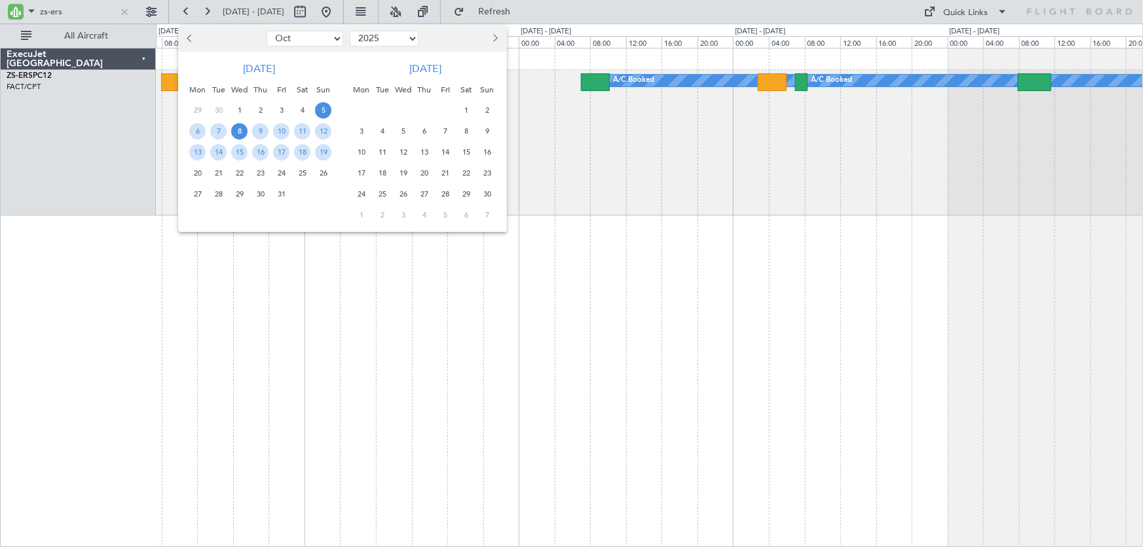
click at [237, 132] on span "8" at bounding box center [239, 131] width 16 height 16
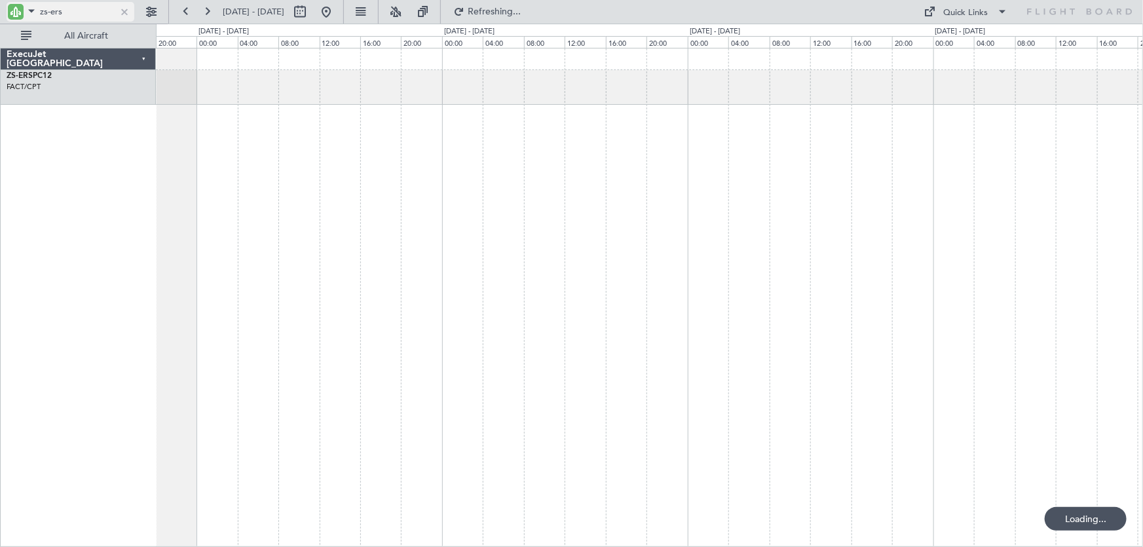
click at [75, 7] on input "zs-ers" at bounding box center [77, 12] width 75 height 20
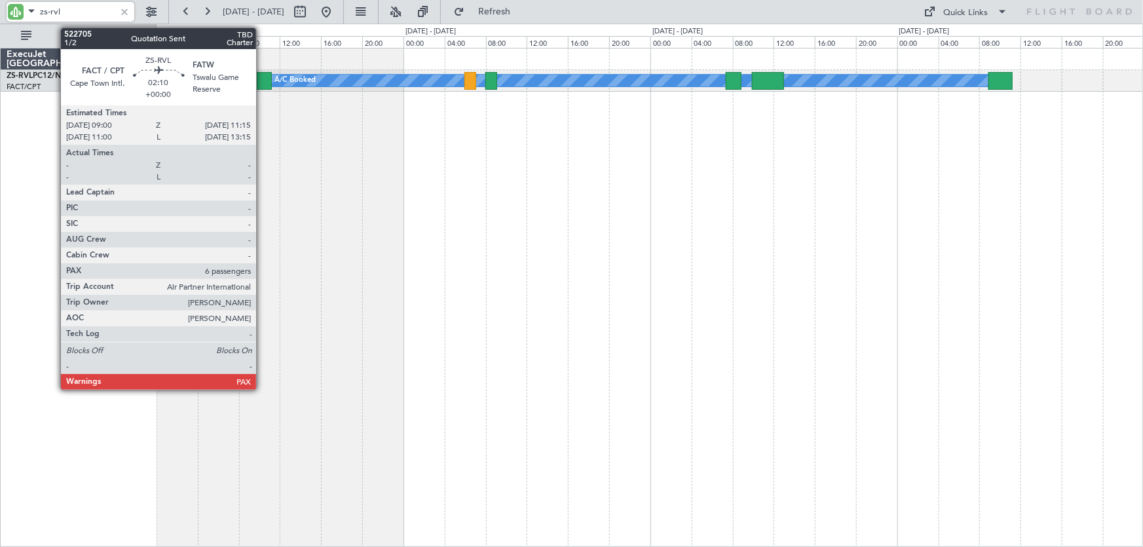
click at [262, 81] on div at bounding box center [260, 81] width 24 height 18
type input "zs-rvl"
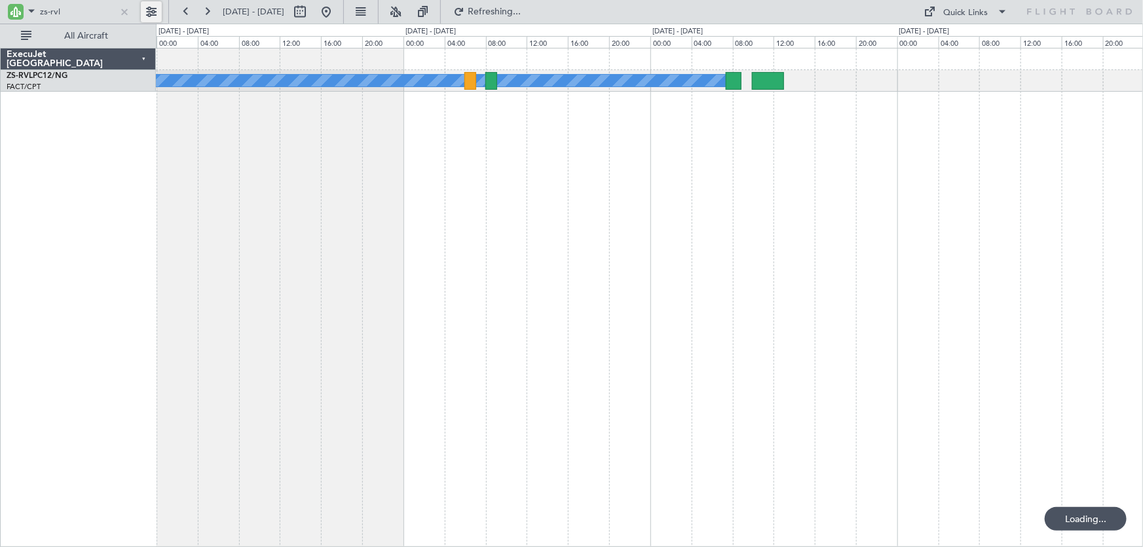
click at [156, 12] on button at bounding box center [151, 11] width 21 height 21
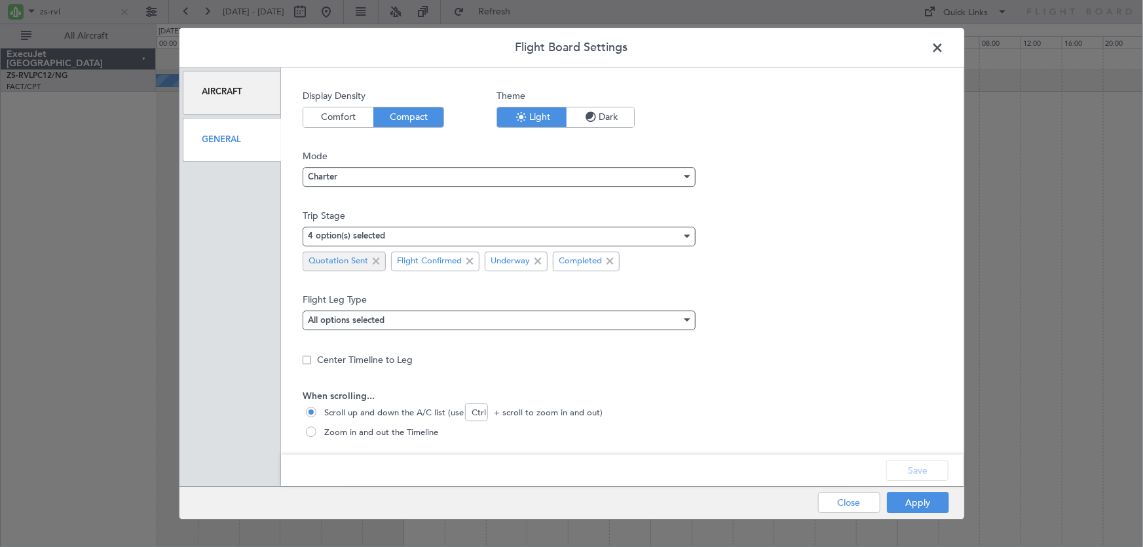
click at [378, 259] on span at bounding box center [376, 261] width 16 height 16
click at [915, 475] on button "Save" at bounding box center [917, 470] width 62 height 21
click at [924, 504] on button "Apply" at bounding box center [918, 502] width 62 height 21
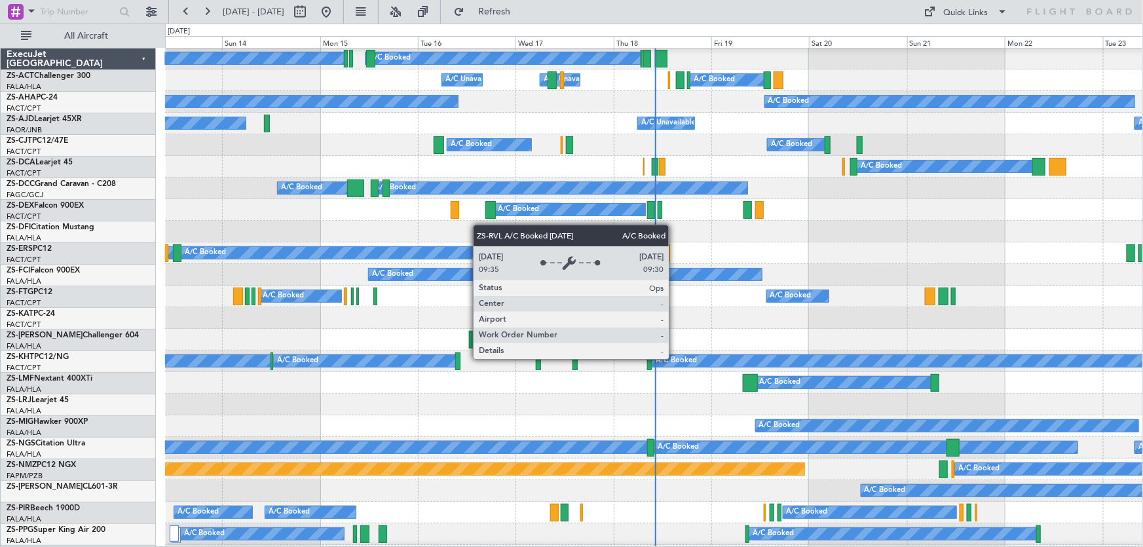
scroll to position [238, 0]
